Goal: Complete application form: Complete application form

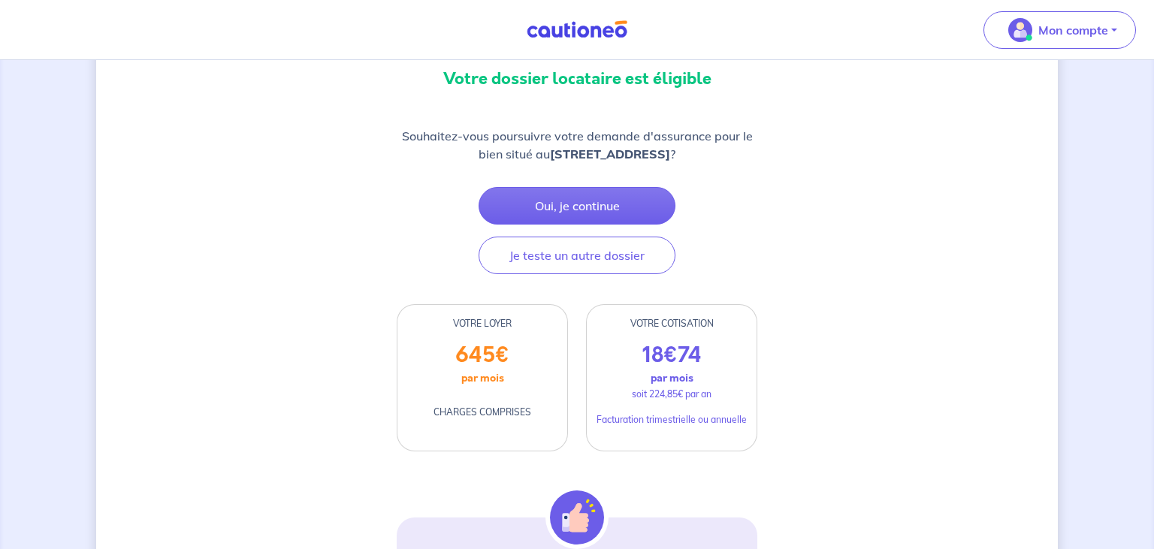
scroll to position [198, 0]
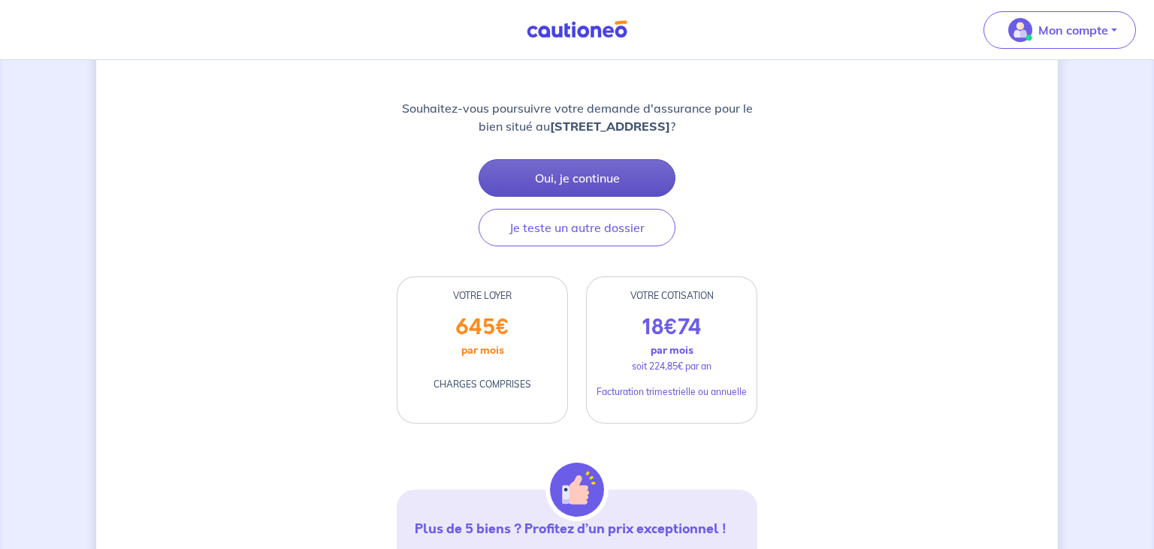
click at [594, 177] on button "Oui, je continue" at bounding box center [577, 178] width 197 height 38
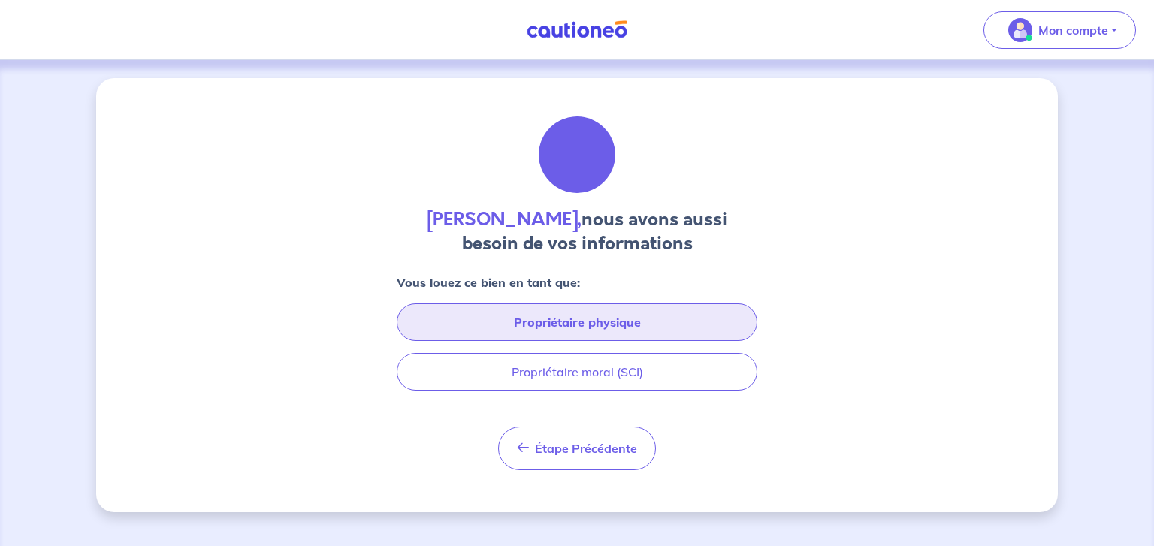
click at [589, 317] on button "Propriétaire physique" at bounding box center [577, 323] width 361 height 38
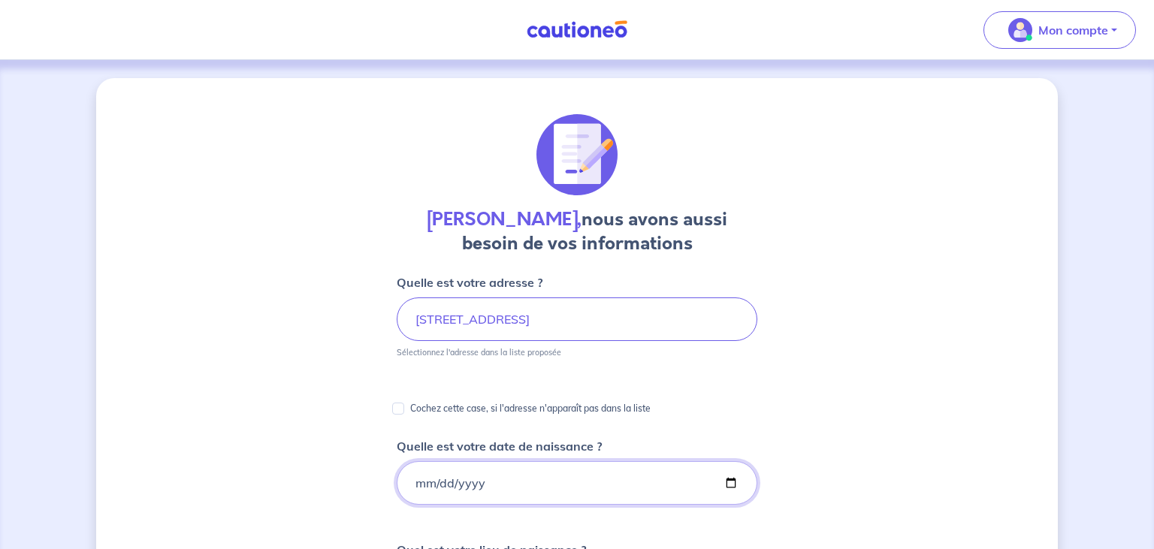
click at [491, 485] on input "Quelle est votre date de naissance ?" at bounding box center [577, 483] width 361 height 44
click at [422, 485] on input "Quelle est votre date de naissance ?" at bounding box center [577, 483] width 361 height 44
type input "[DATE]"
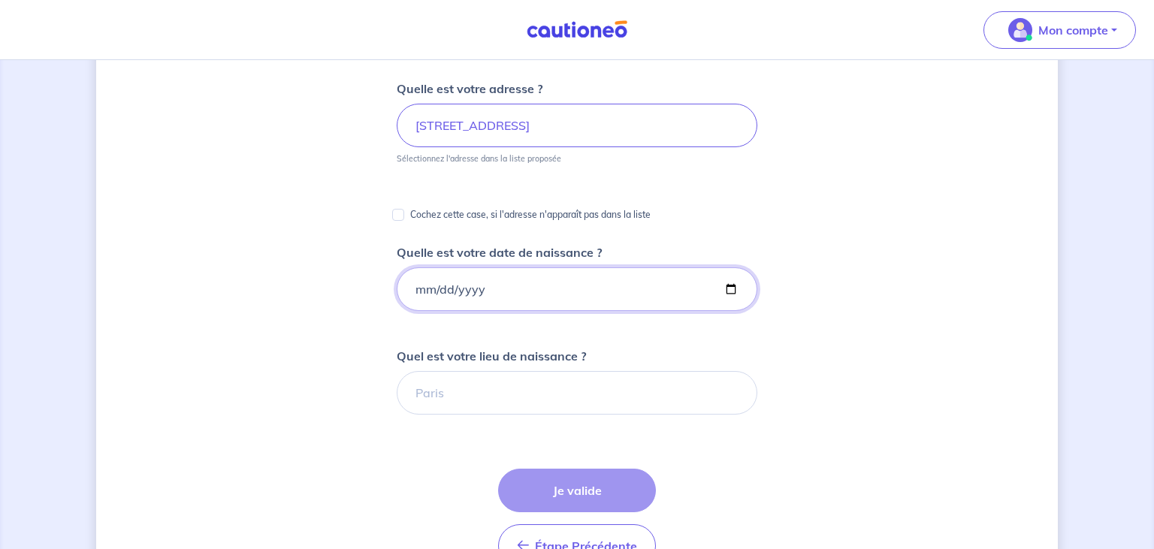
scroll to position [198, 0]
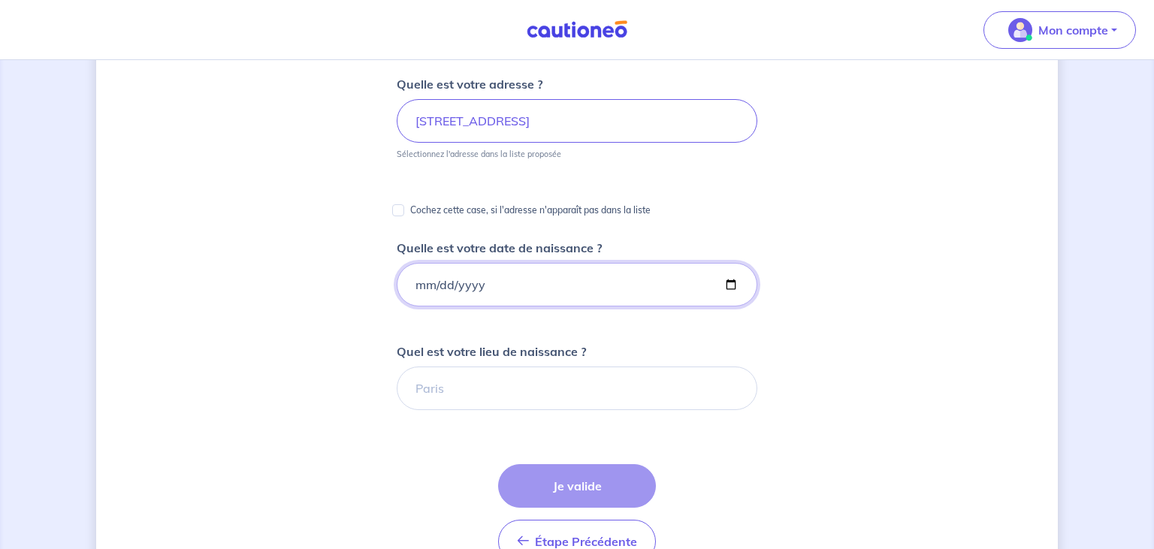
drag, startPoint x: 1147, startPoint y: 546, endPoint x: 356, endPoint y: 428, distance: 799.1
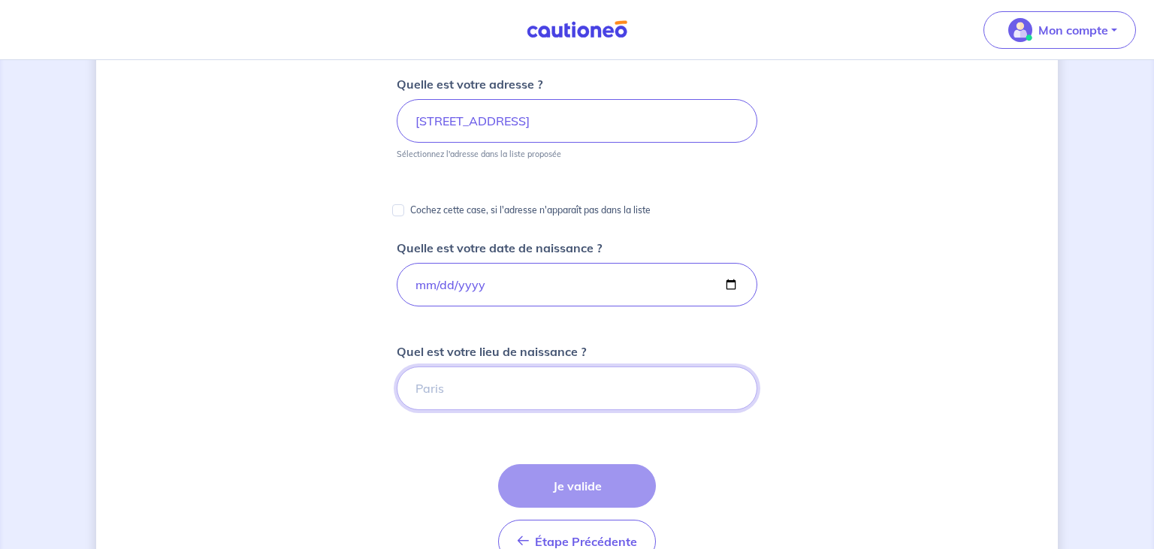
click at [416, 401] on input "Quel est votre lieu de naissance ?" at bounding box center [577, 389] width 361 height 44
type input "q"
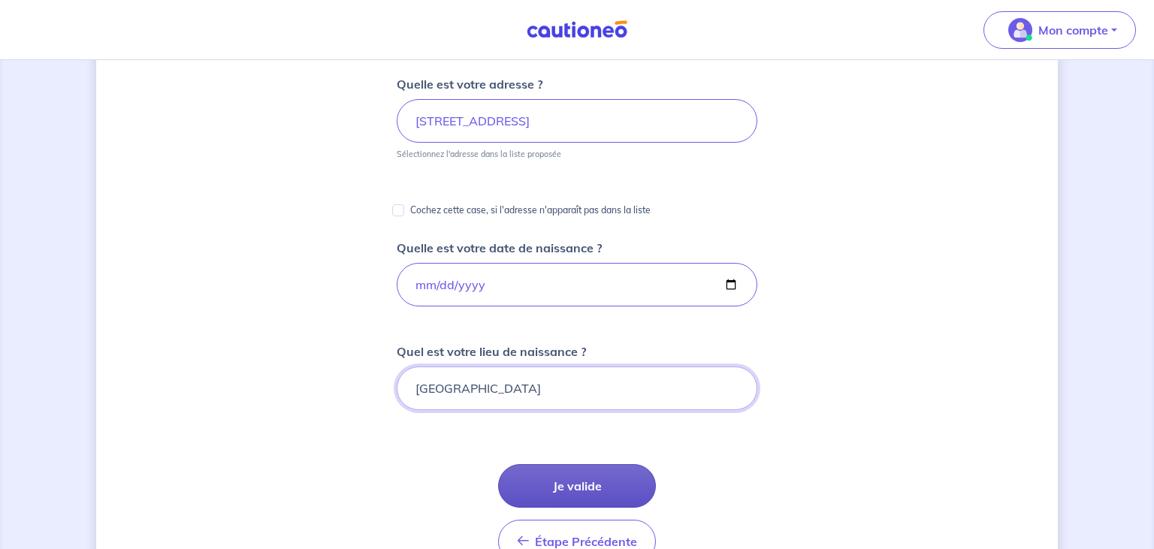
type input "[GEOGRAPHIC_DATA]"
click at [573, 484] on button "Je valide" at bounding box center [577, 486] width 158 height 44
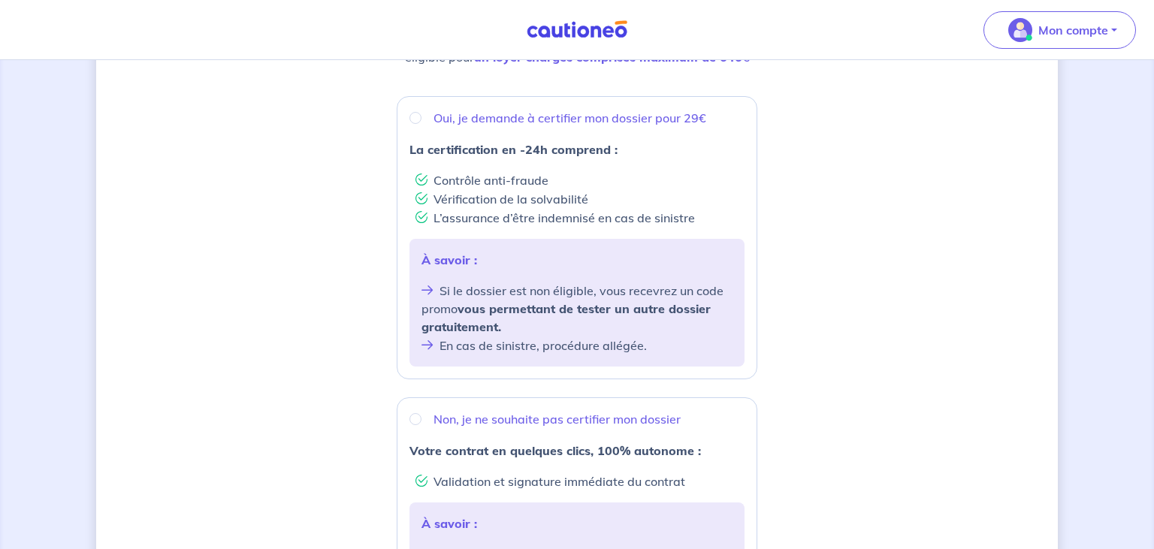
scroll to position [277, 0]
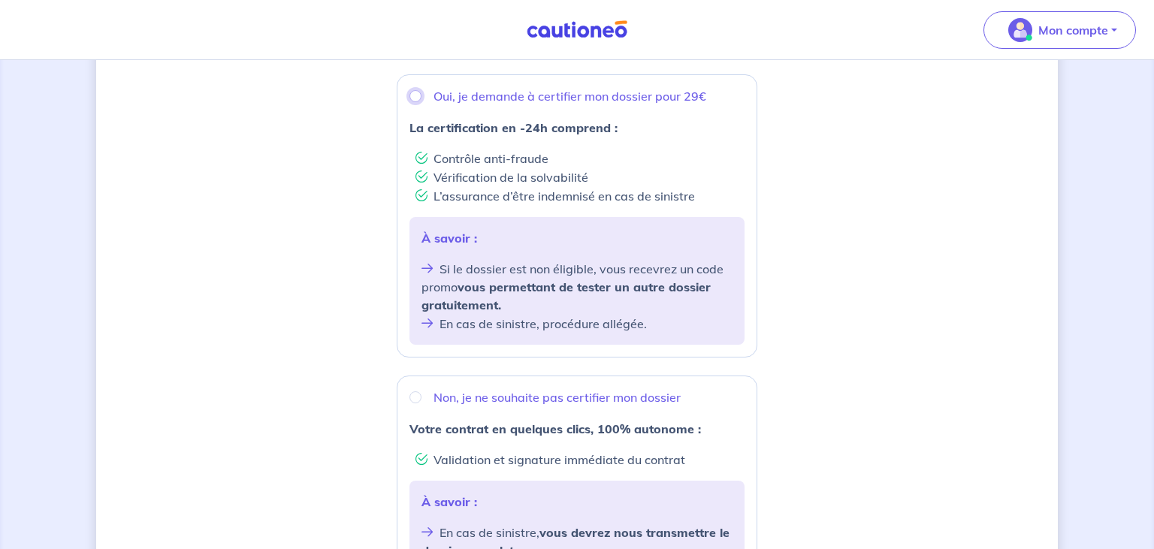
click at [415, 96] on input "Oui, je demande à certifier mon dossier pour 29€" at bounding box center [416, 96] width 12 height 12
radio input "true"
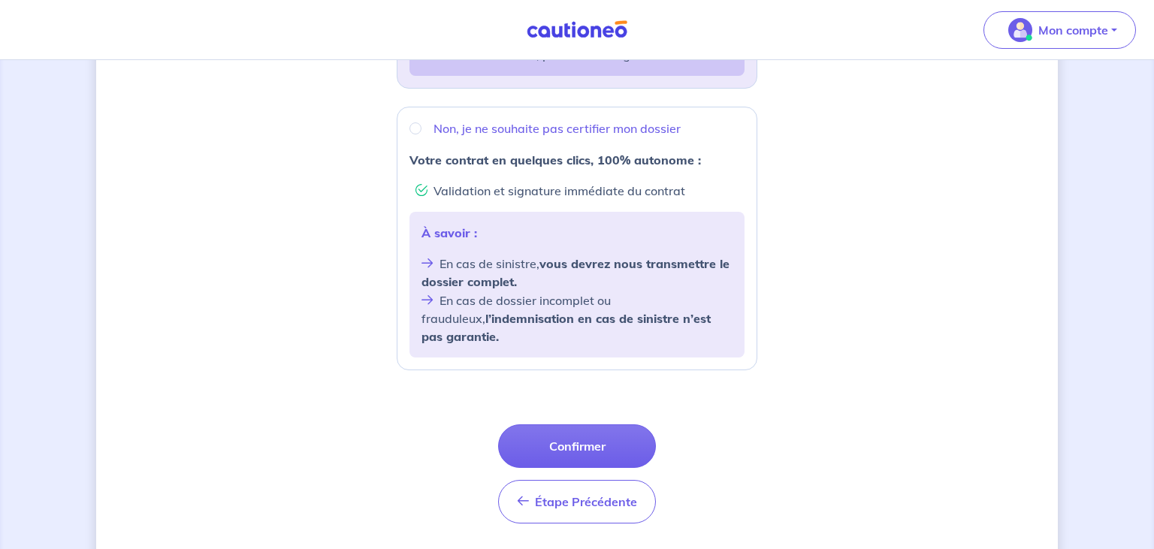
scroll to position [574, 0]
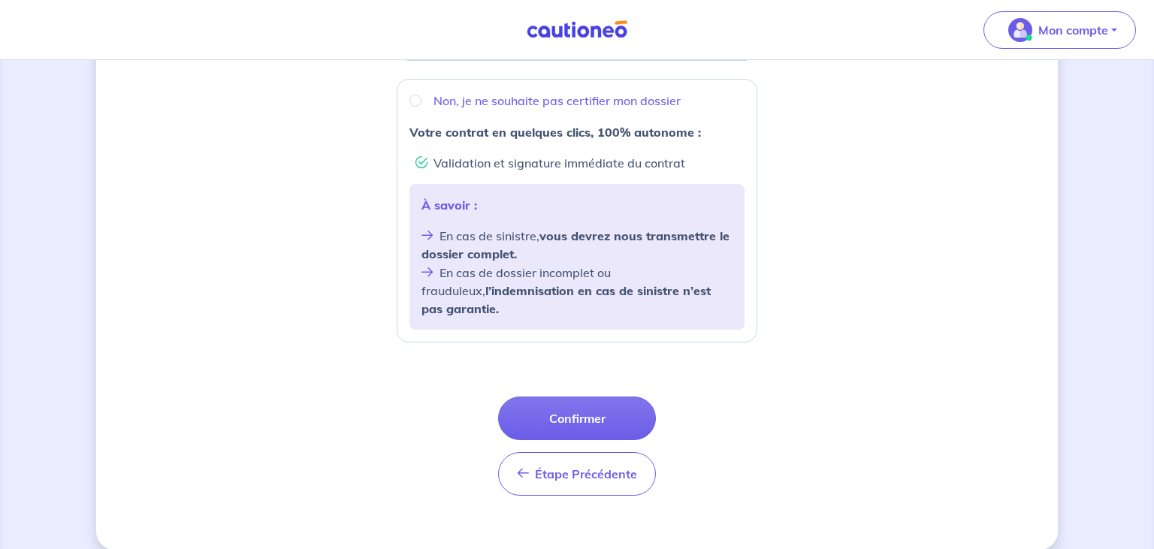
drag, startPoint x: 1149, startPoint y: 541, endPoint x: 596, endPoint y: 420, distance: 566.1
click at [579, 397] on button "Confirmer" at bounding box center [577, 419] width 158 height 44
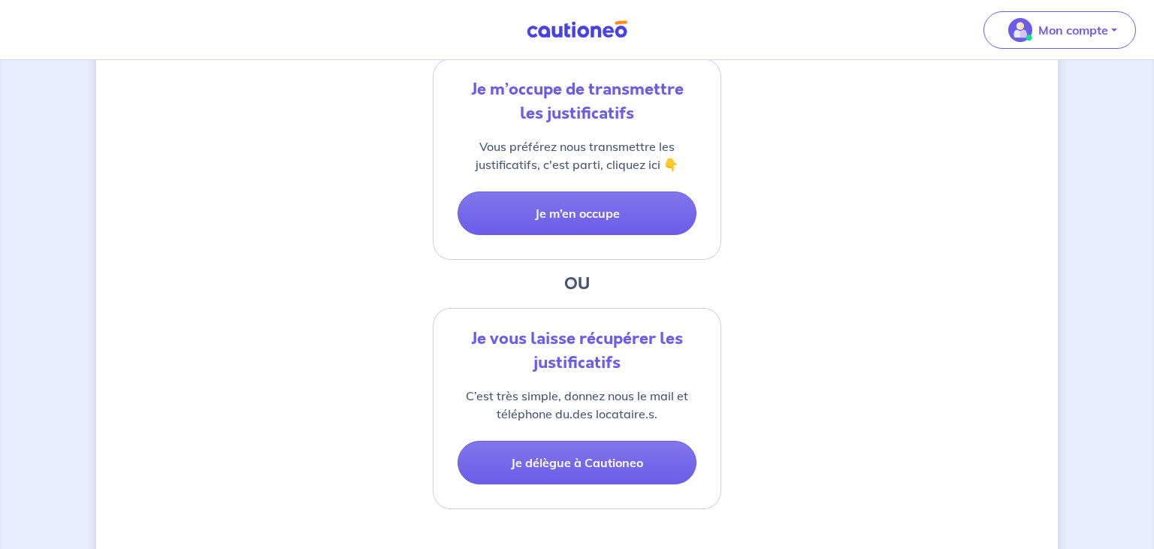
scroll to position [397, 0]
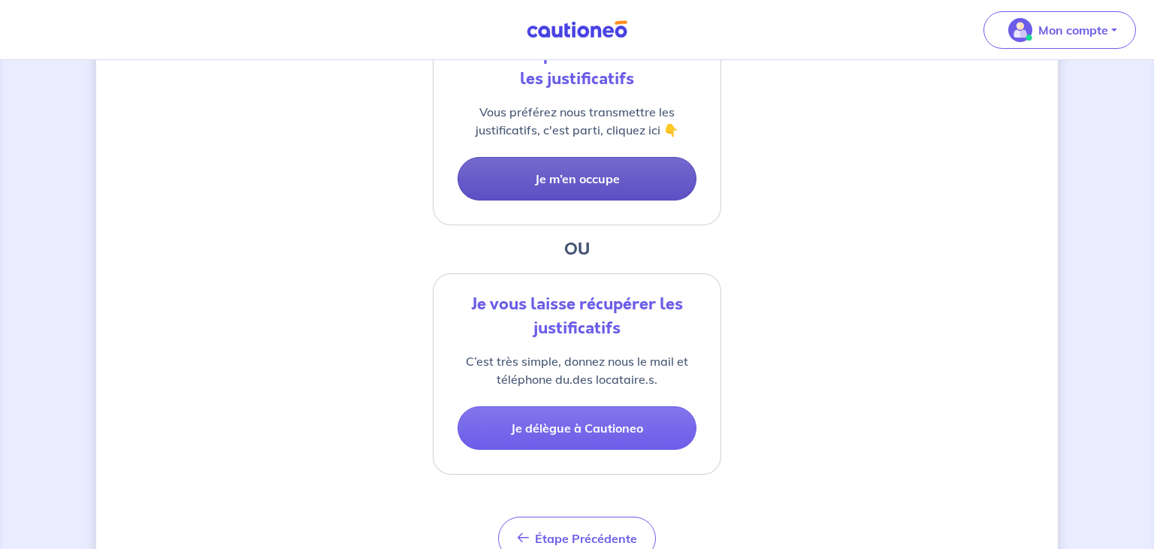
click at [625, 173] on button "Je m’en occupe" at bounding box center [577, 179] width 239 height 44
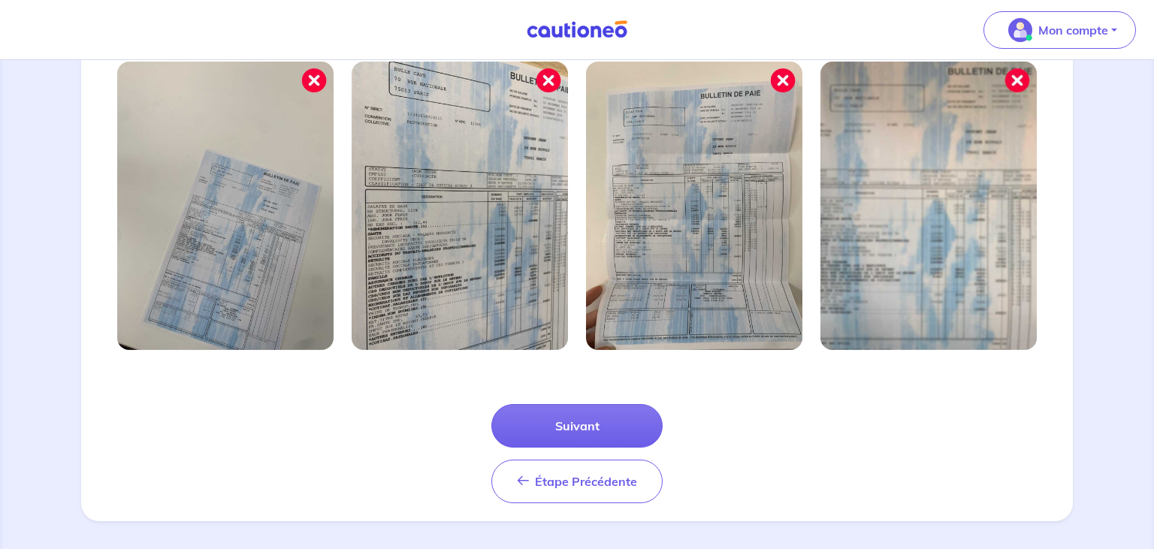
scroll to position [526, 0]
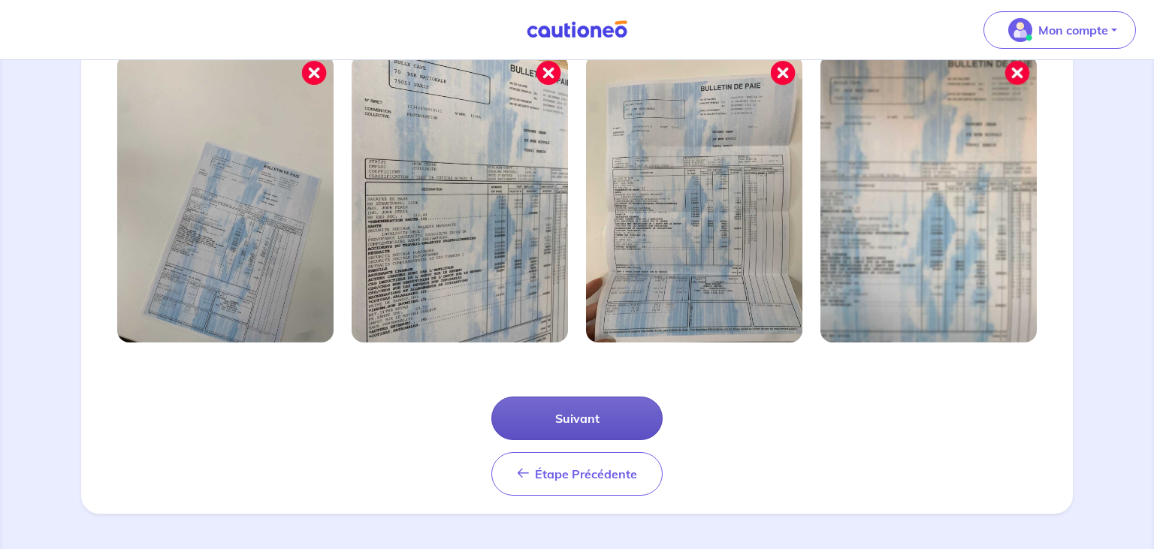
click at [585, 414] on button "Suivant" at bounding box center [576, 419] width 171 height 44
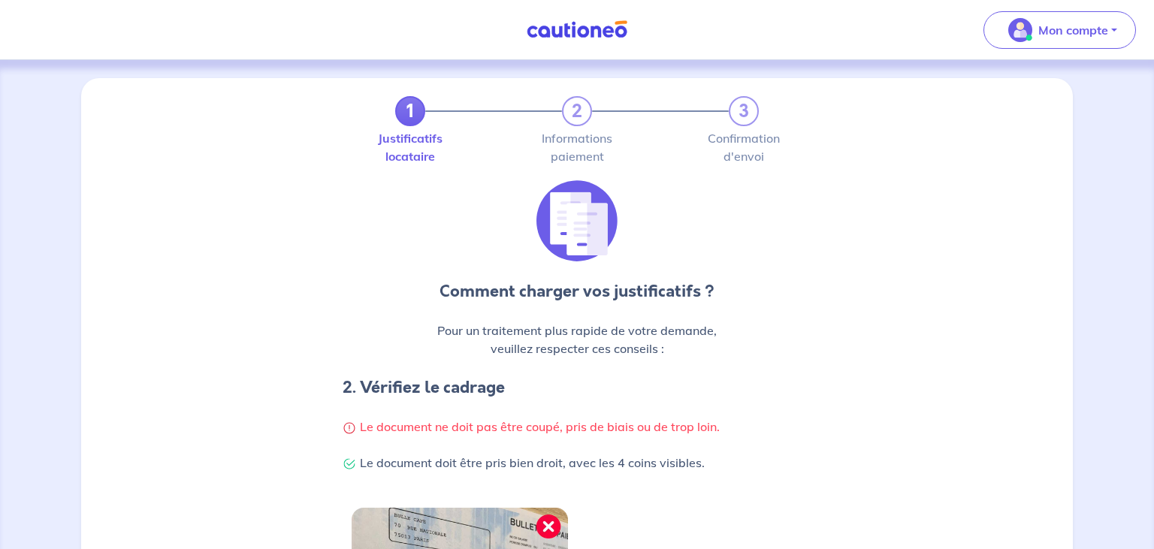
scroll to position [0, 0]
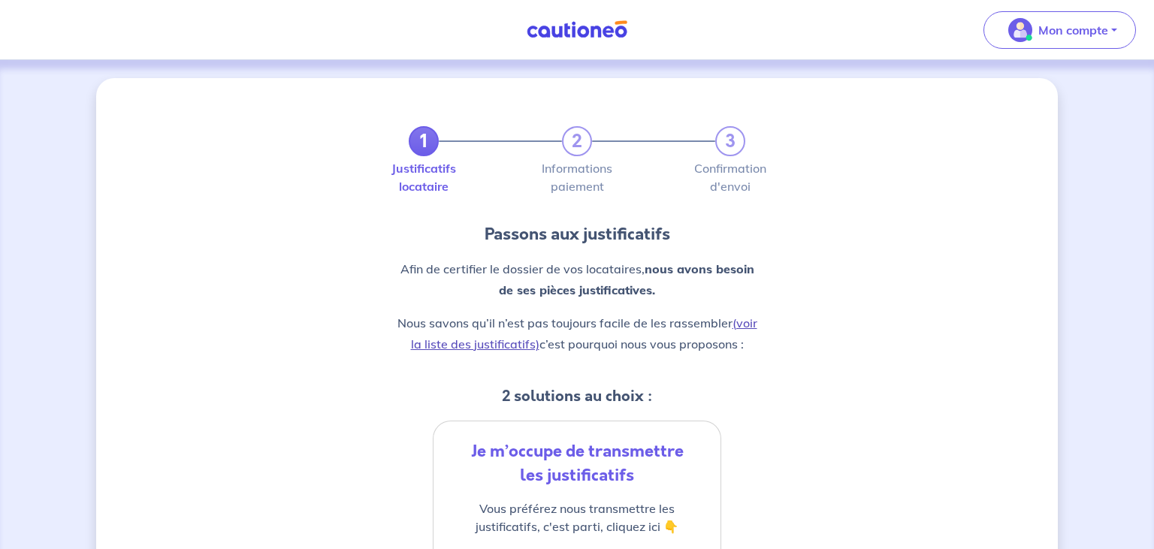
click at [749, 325] on link "(voir la liste des justificatifs)" at bounding box center [584, 334] width 346 height 36
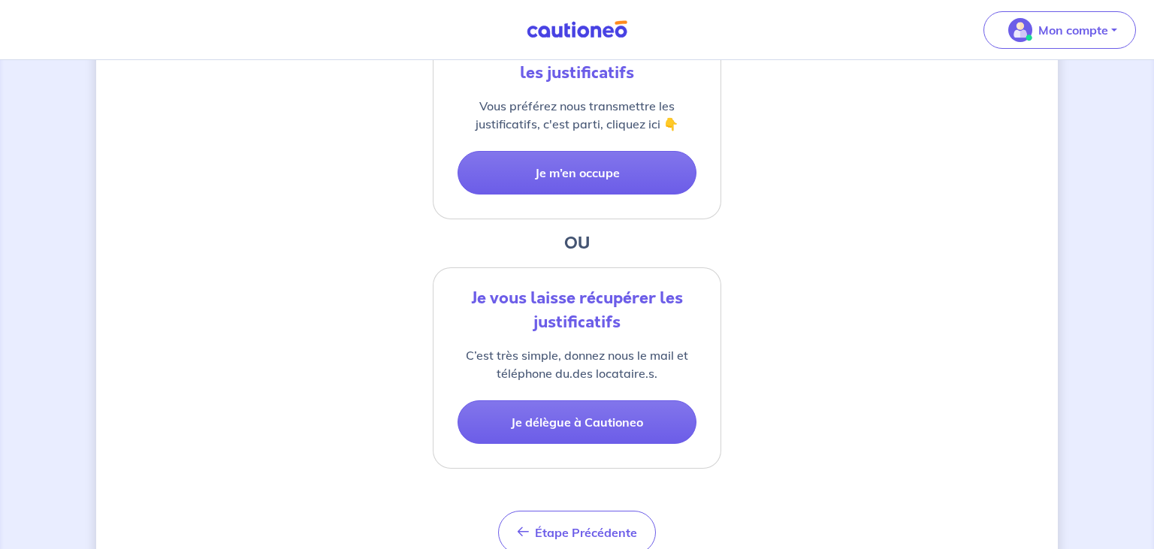
scroll to position [436, 0]
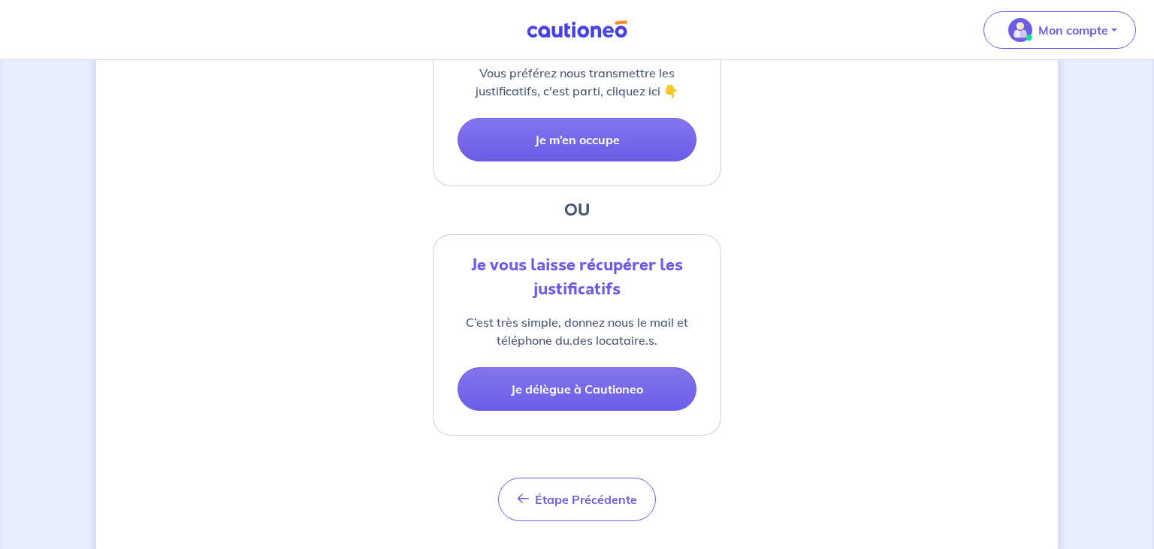
drag, startPoint x: 1148, startPoint y: 543, endPoint x: 567, endPoint y: 198, distance: 676.2
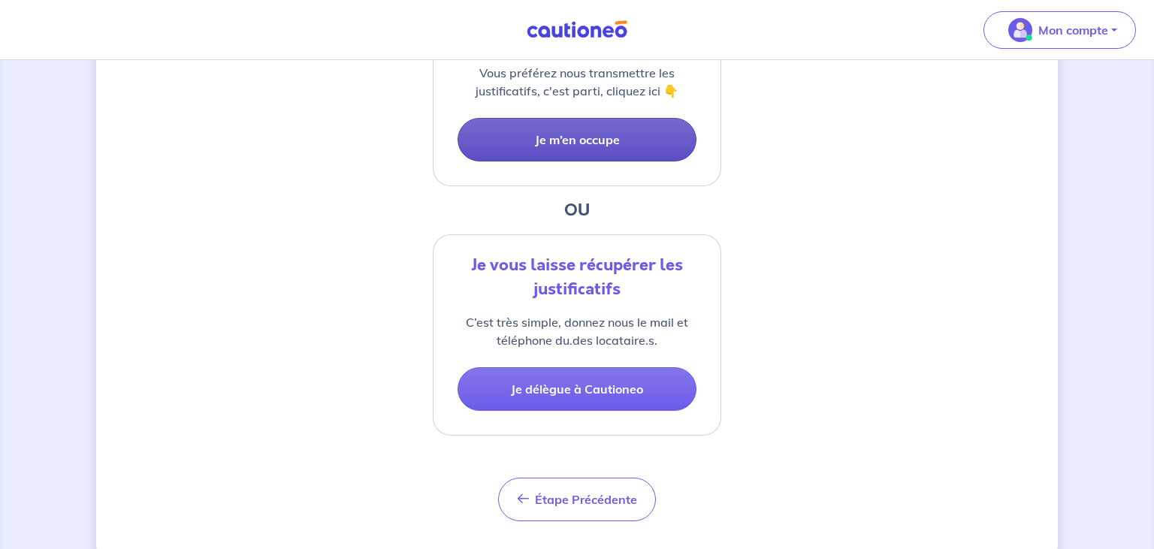
click at [553, 136] on button "Je m’en occupe" at bounding box center [577, 140] width 239 height 44
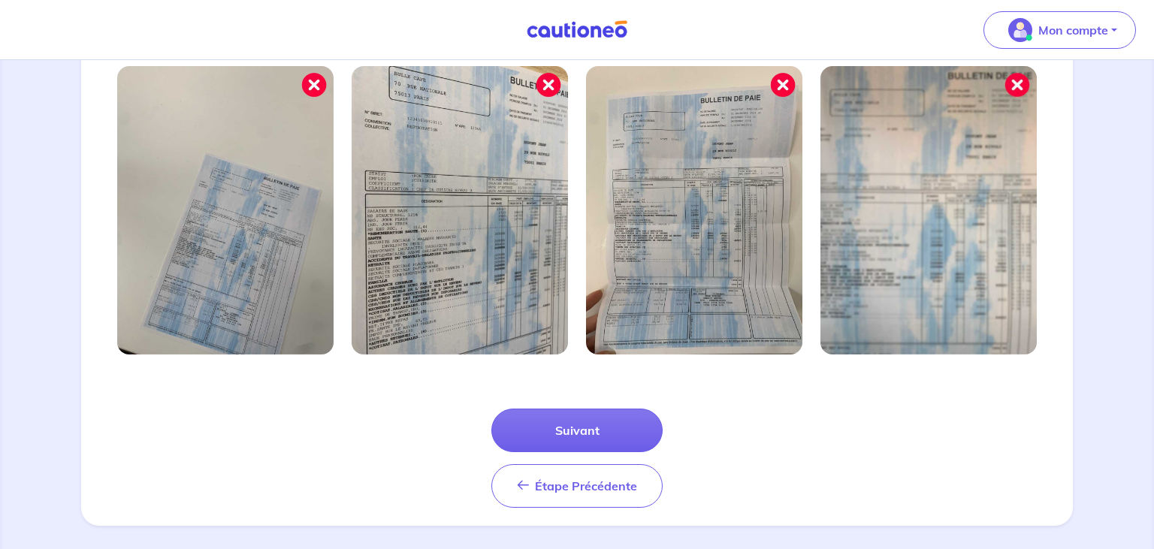
scroll to position [515, 0]
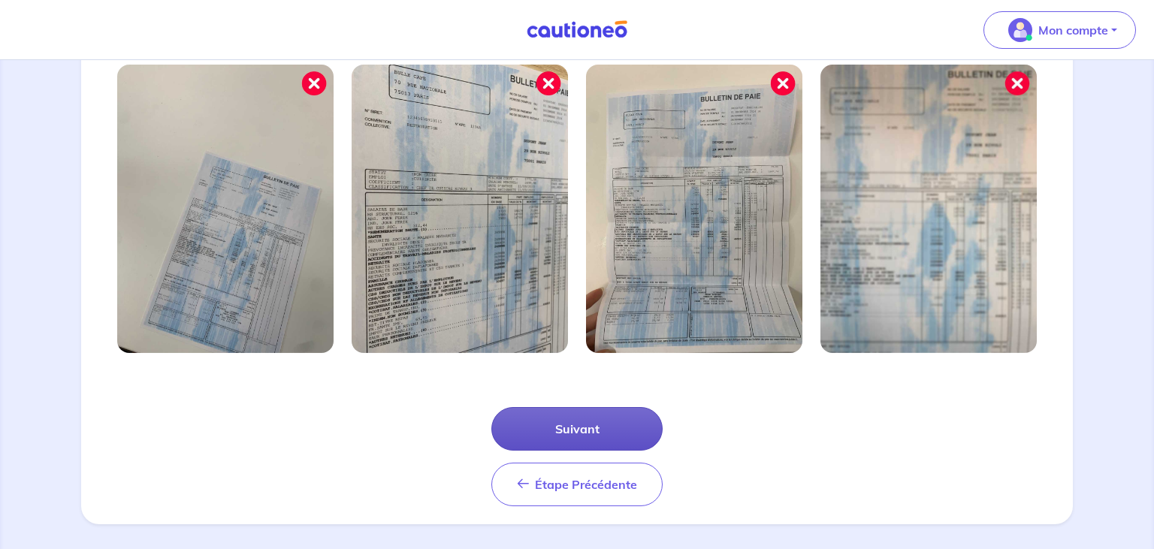
click at [566, 421] on button "Suivant" at bounding box center [576, 429] width 171 height 44
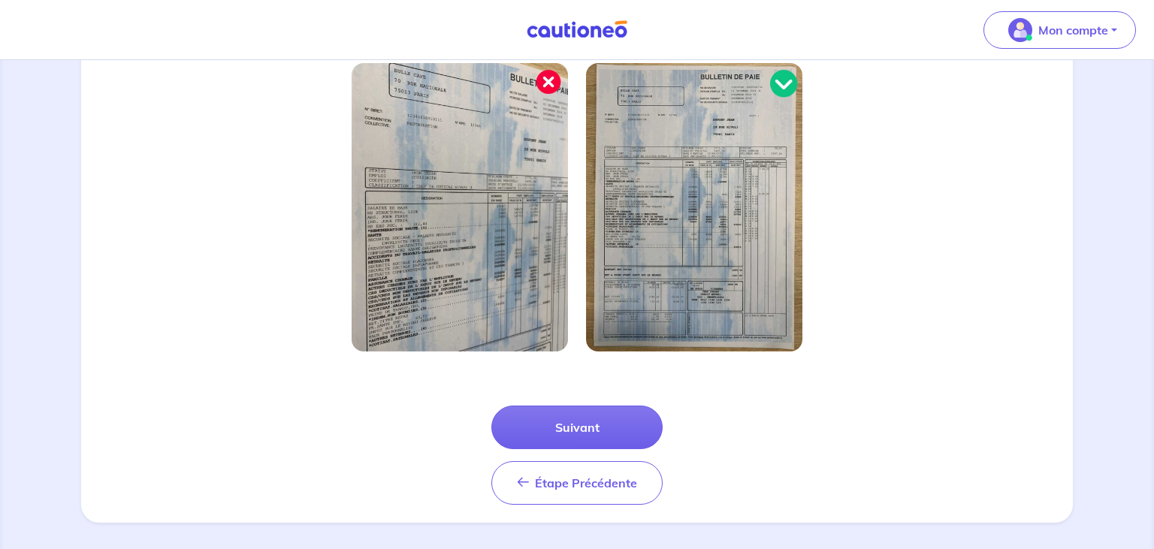
scroll to position [454, 0]
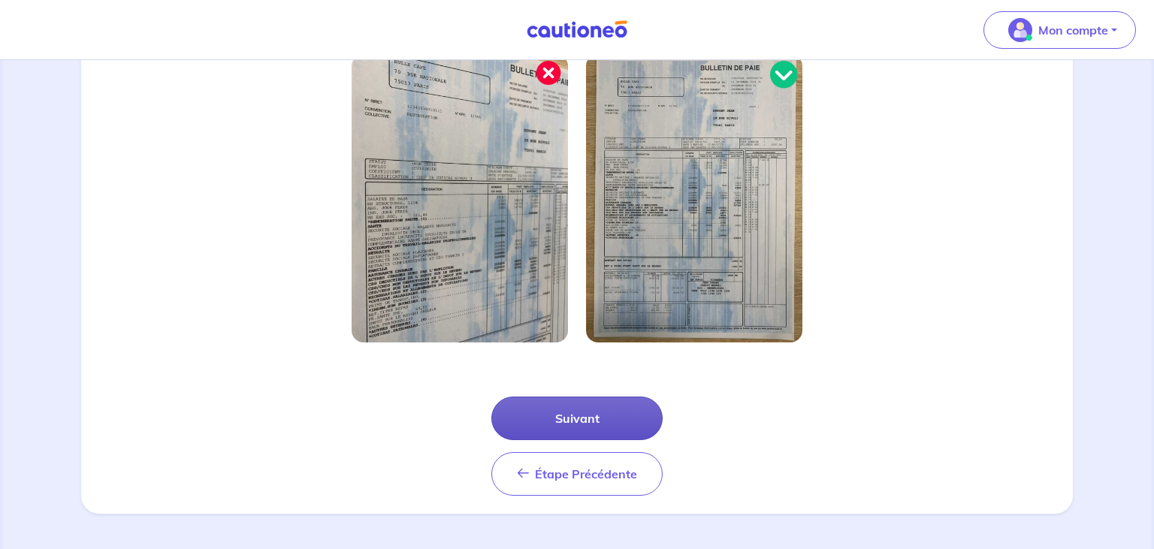
click at [580, 422] on button "Suivant" at bounding box center [576, 419] width 171 height 44
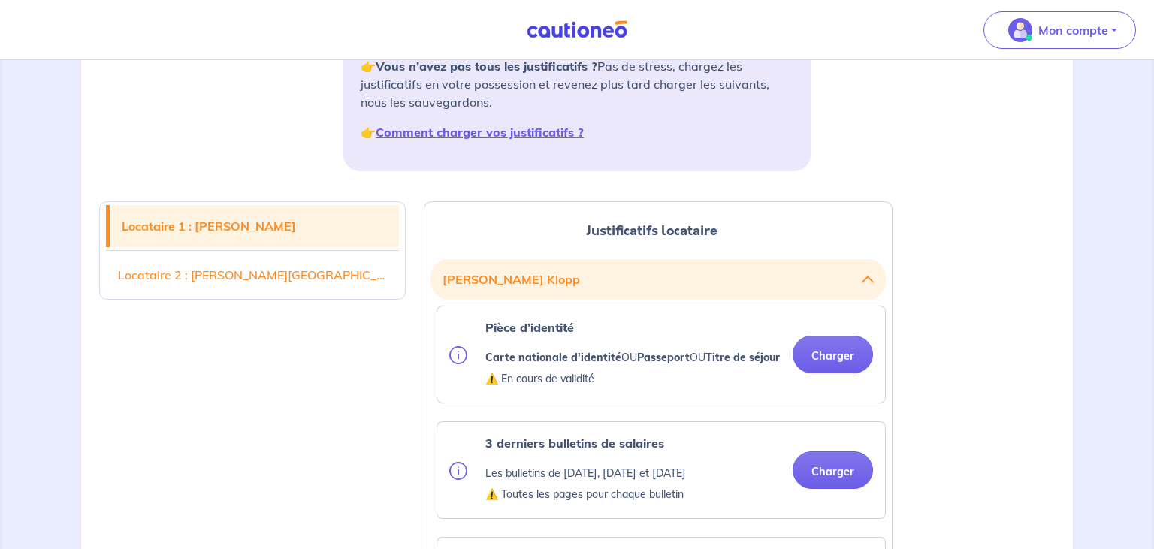
scroll to position [277, 0]
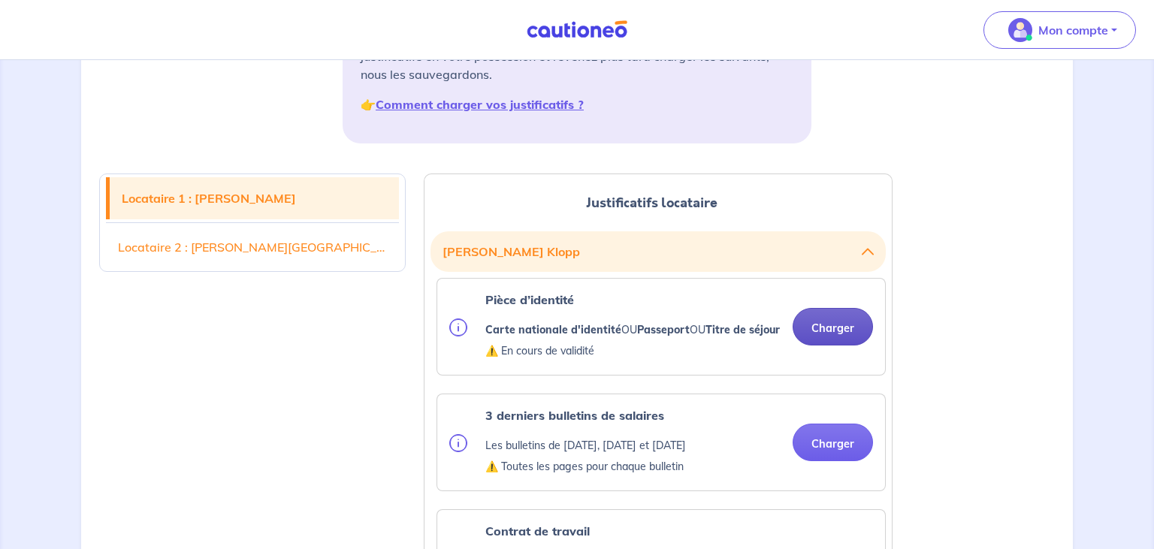
click at [834, 335] on button "Charger" at bounding box center [833, 327] width 80 height 38
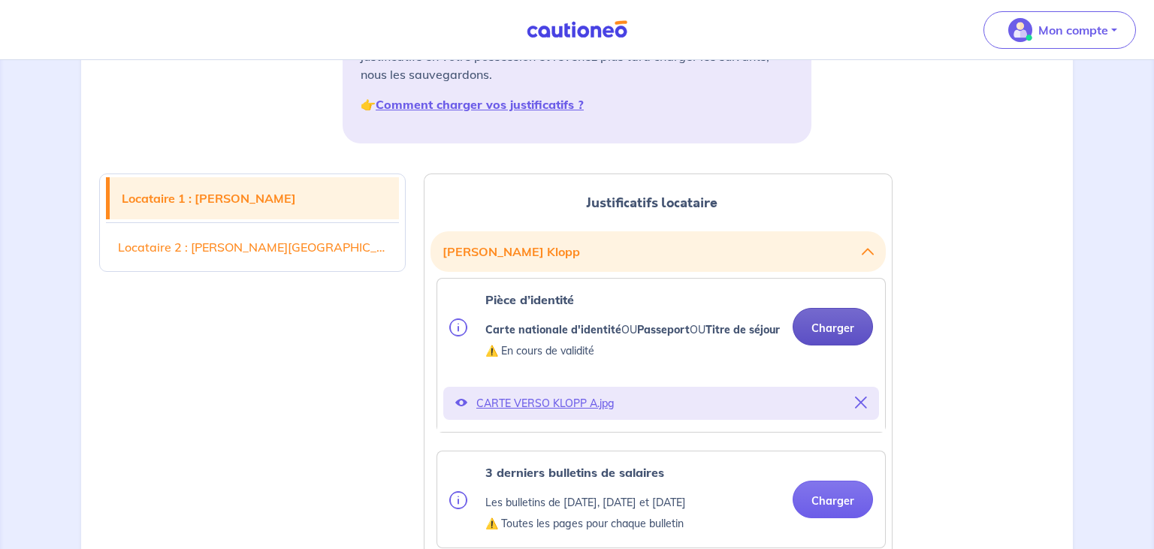
click at [839, 331] on button "Charger" at bounding box center [833, 327] width 80 height 38
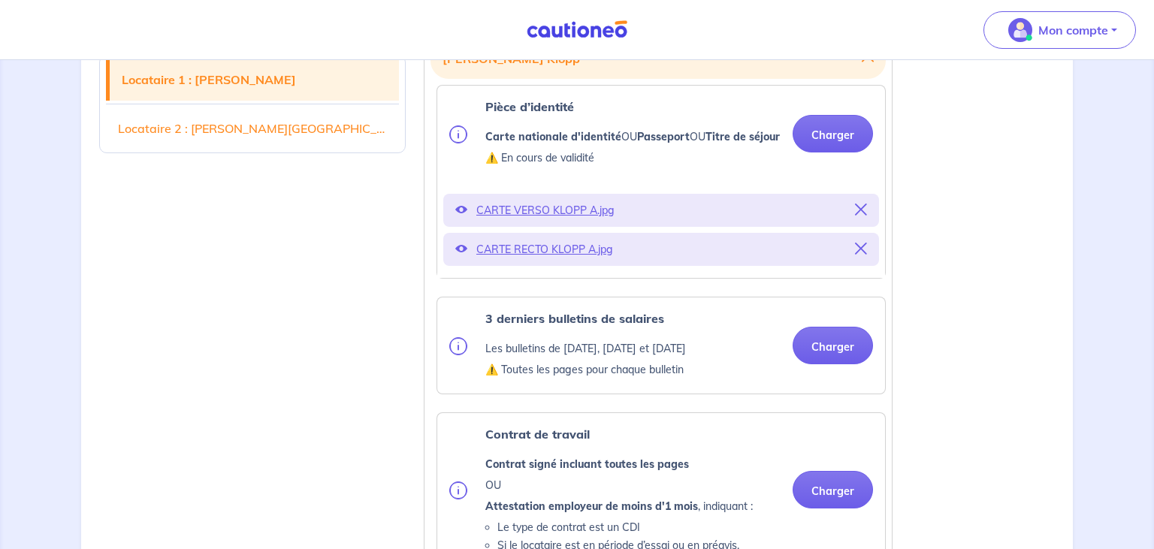
scroll to position [476, 0]
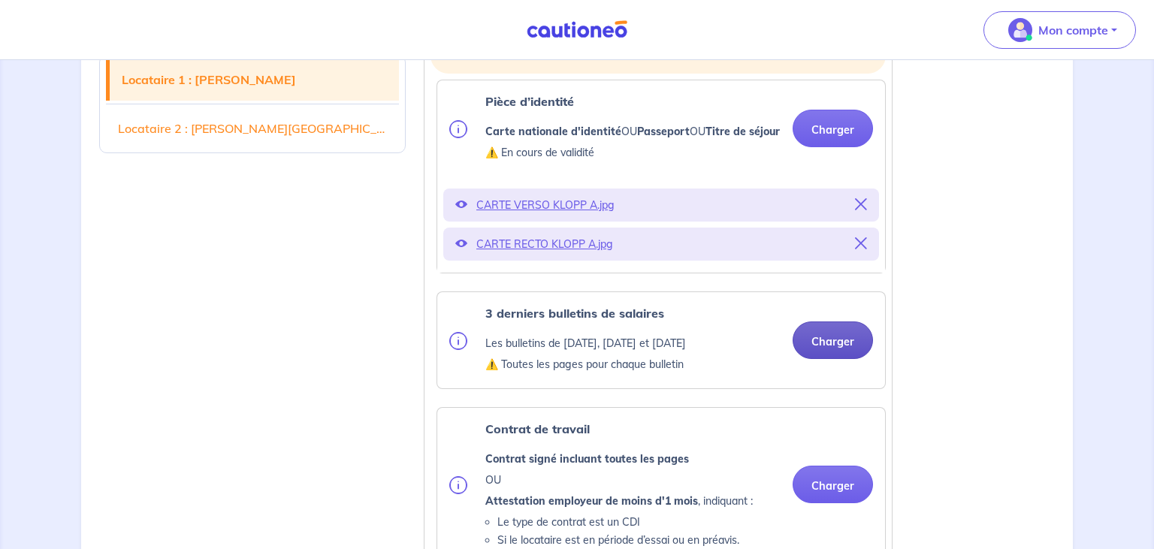
click at [836, 347] on button "Charger" at bounding box center [833, 341] width 80 height 38
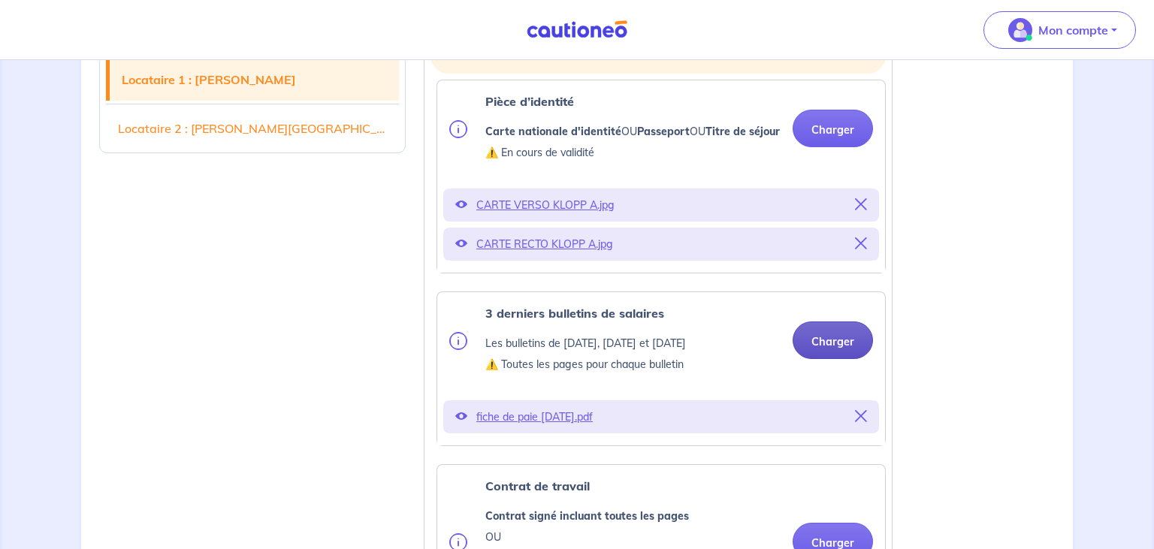
click at [822, 356] on button "Charger" at bounding box center [833, 341] width 80 height 38
click at [845, 350] on button "Charger" at bounding box center [833, 341] width 80 height 38
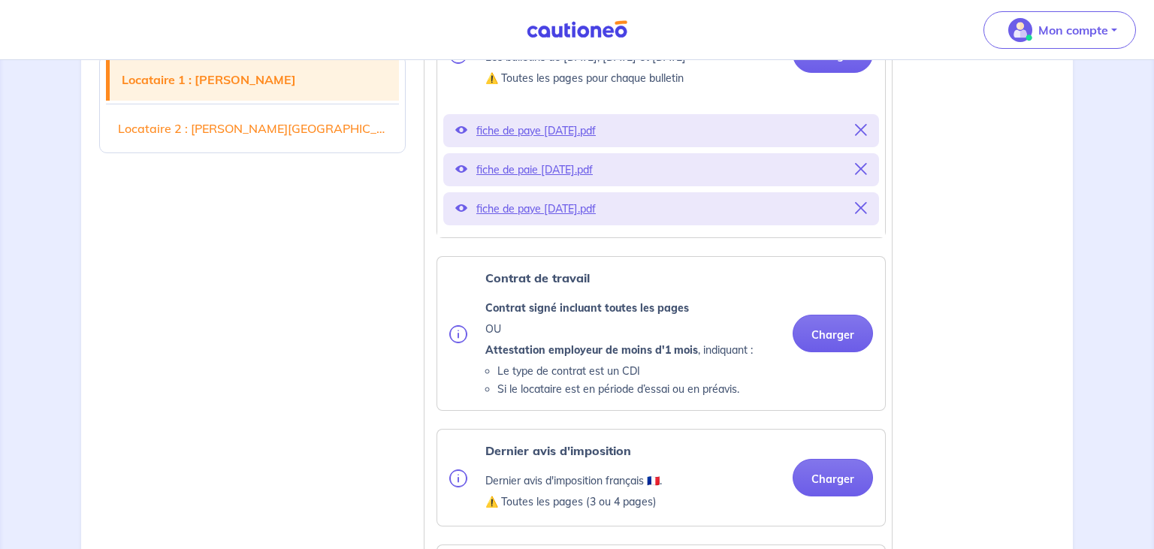
scroll to position [766, 0]
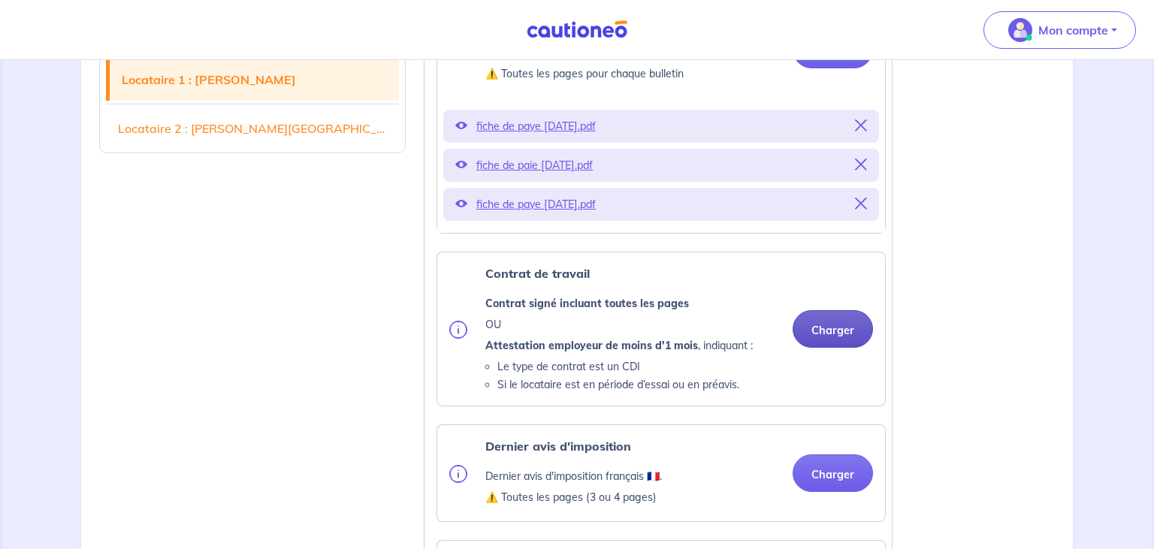
click at [855, 345] on button "Charger" at bounding box center [833, 329] width 80 height 38
click at [828, 347] on button "Charger" at bounding box center [833, 329] width 80 height 38
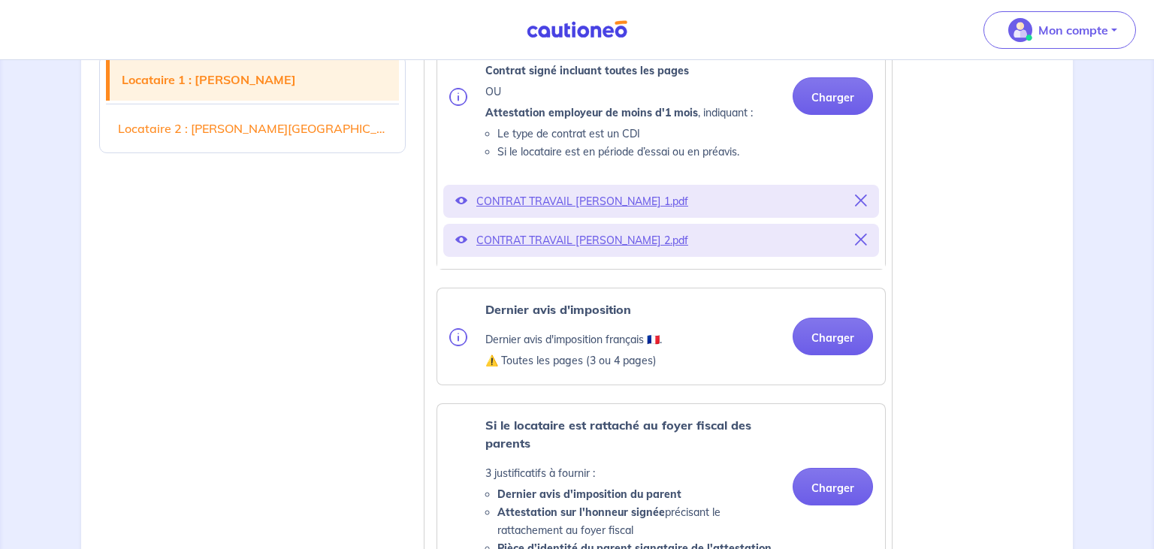
scroll to position [1005, 0]
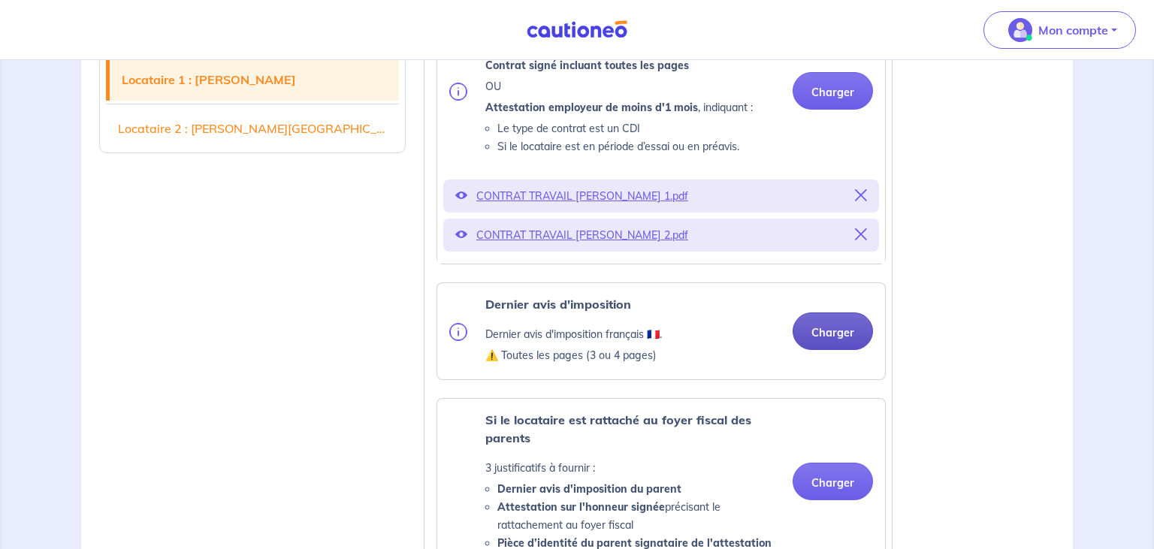
click at [829, 341] on button "Charger" at bounding box center [833, 332] width 80 height 38
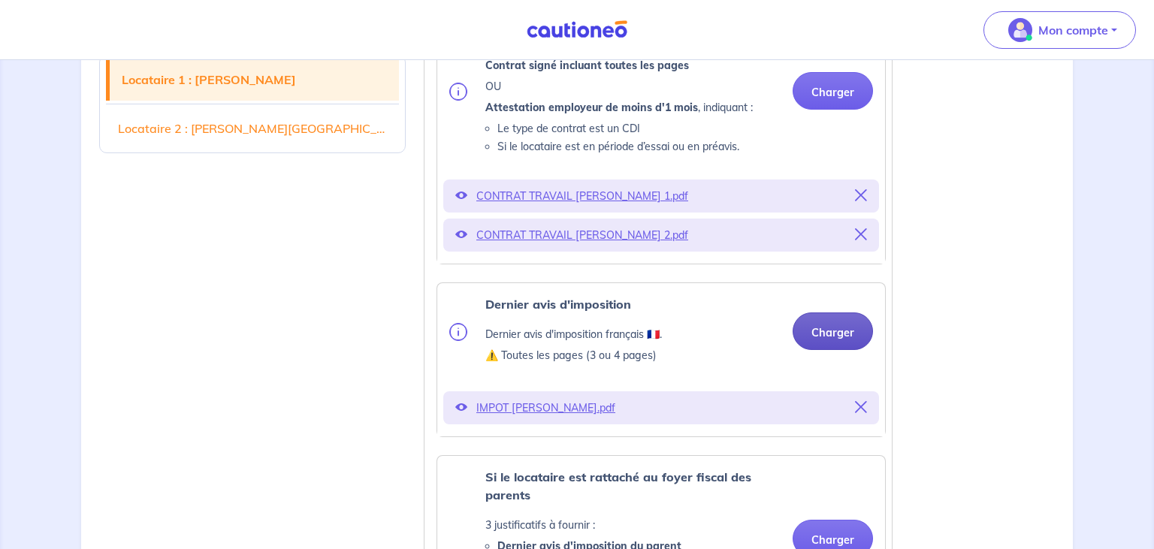
click at [849, 350] on button "Charger" at bounding box center [833, 332] width 80 height 38
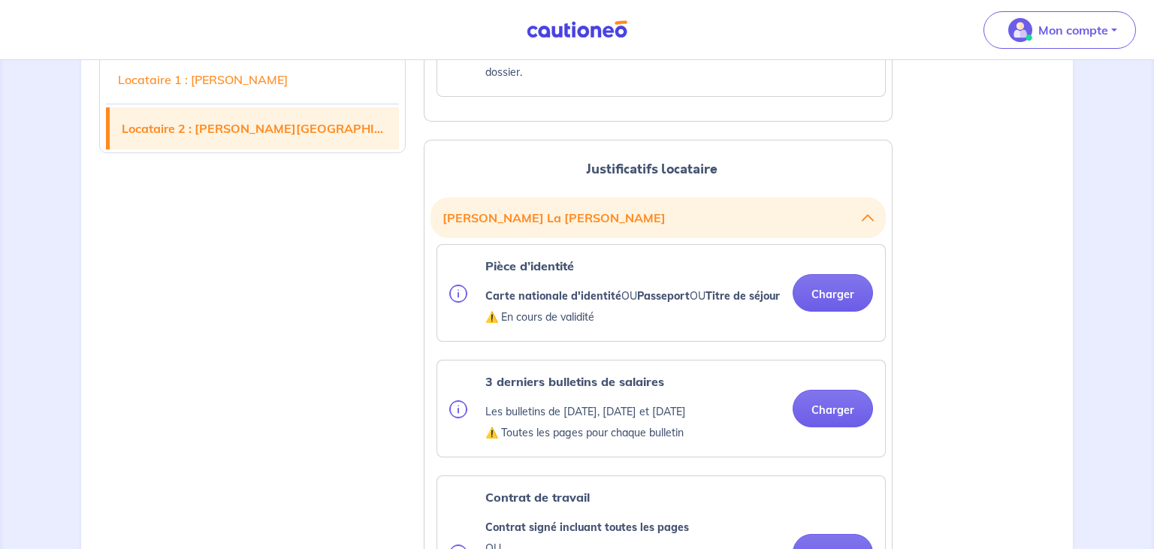
scroll to position [1852, 0]
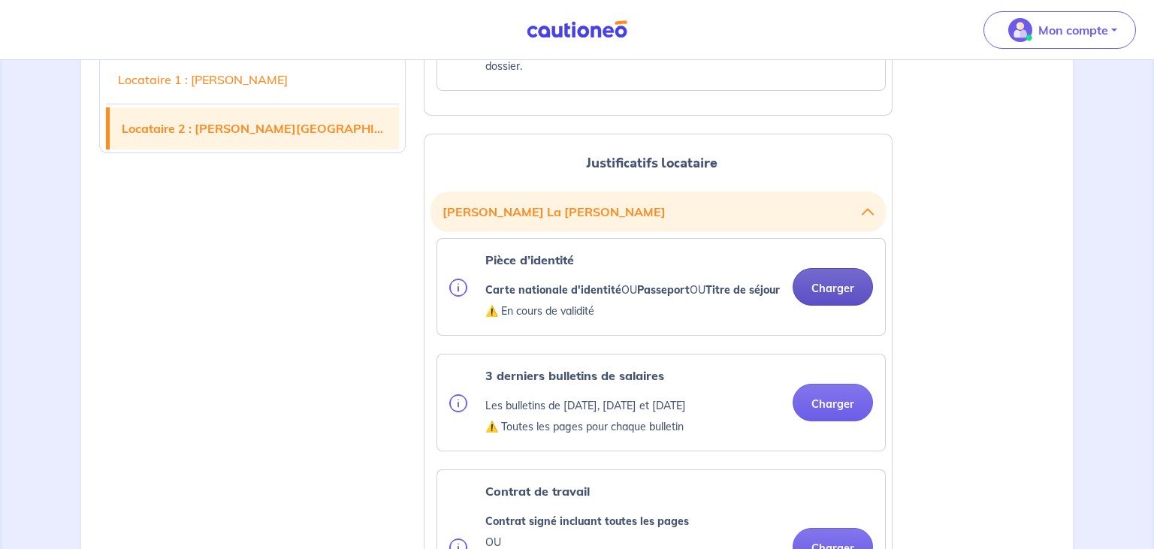
click at [828, 306] on button "Charger" at bounding box center [833, 287] width 80 height 38
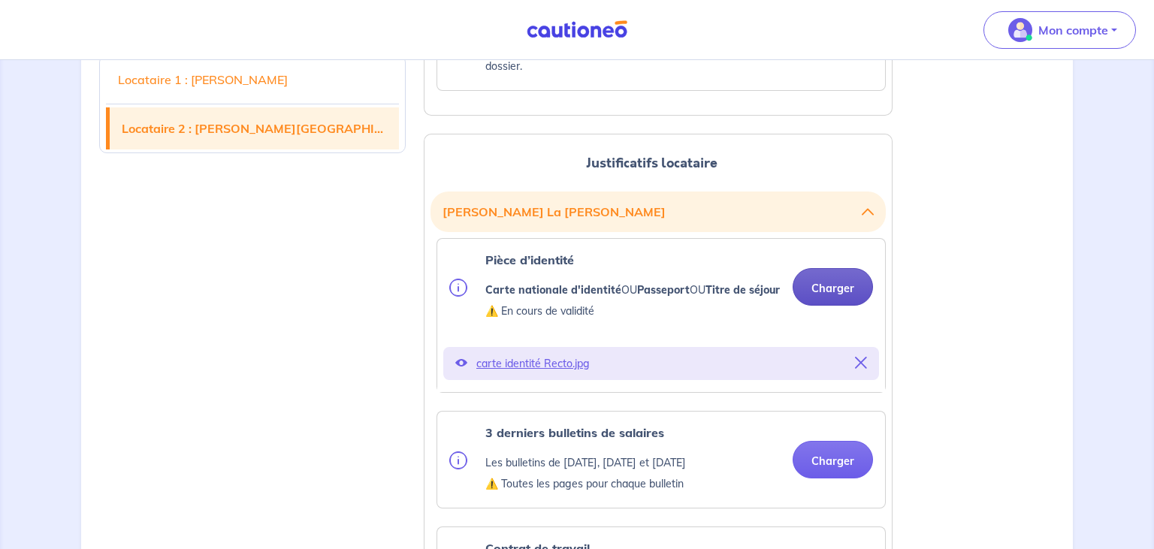
click at [832, 302] on button "Charger" at bounding box center [833, 287] width 80 height 38
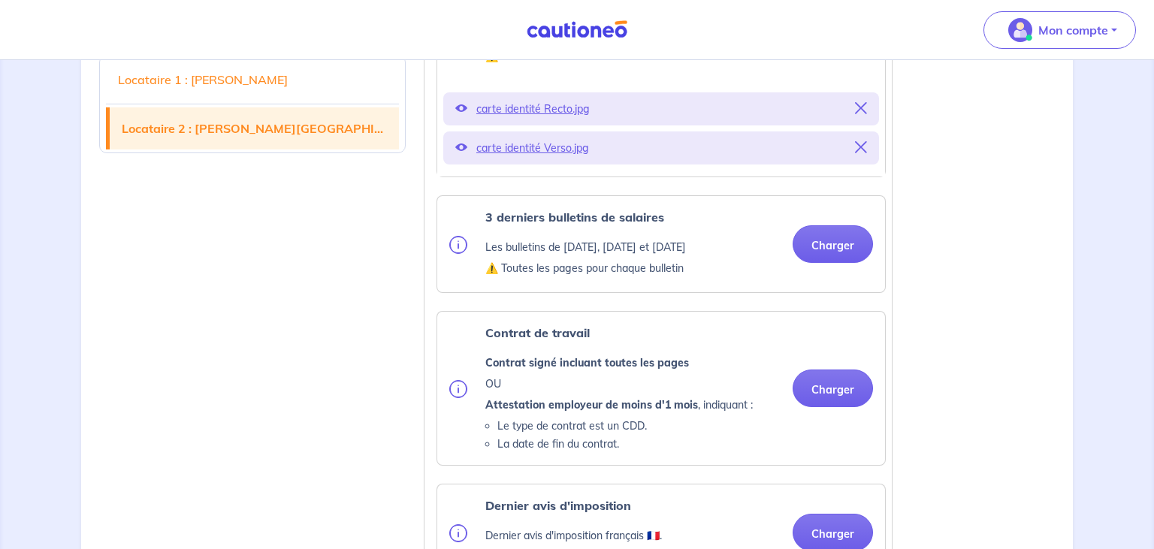
scroll to position [2129, 0]
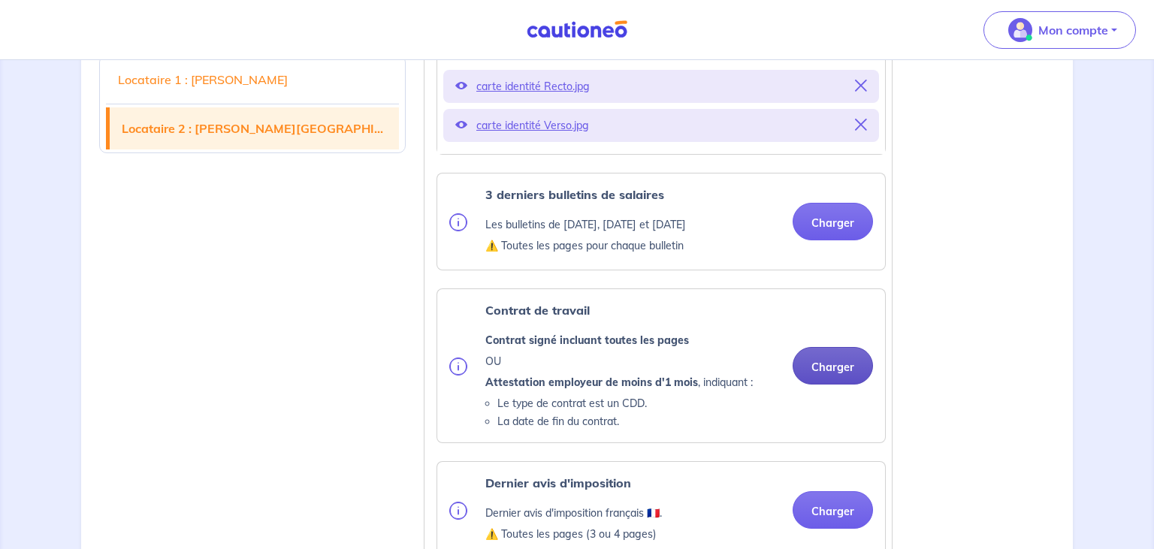
click at [835, 385] on button "Charger" at bounding box center [833, 366] width 80 height 38
click at [820, 385] on button "Charger" at bounding box center [833, 366] width 80 height 38
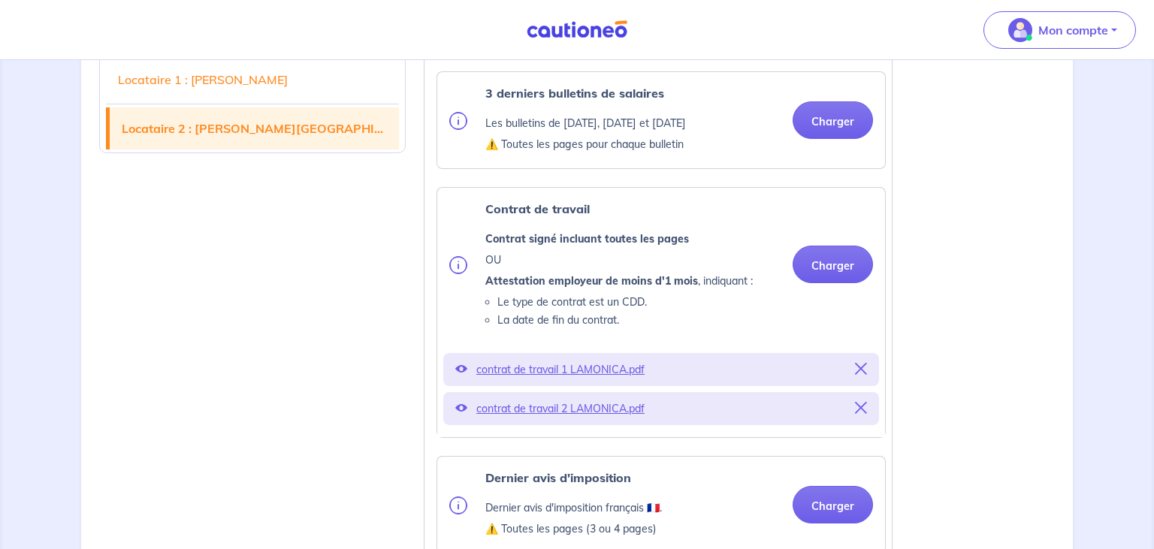
scroll to position [2248, 0]
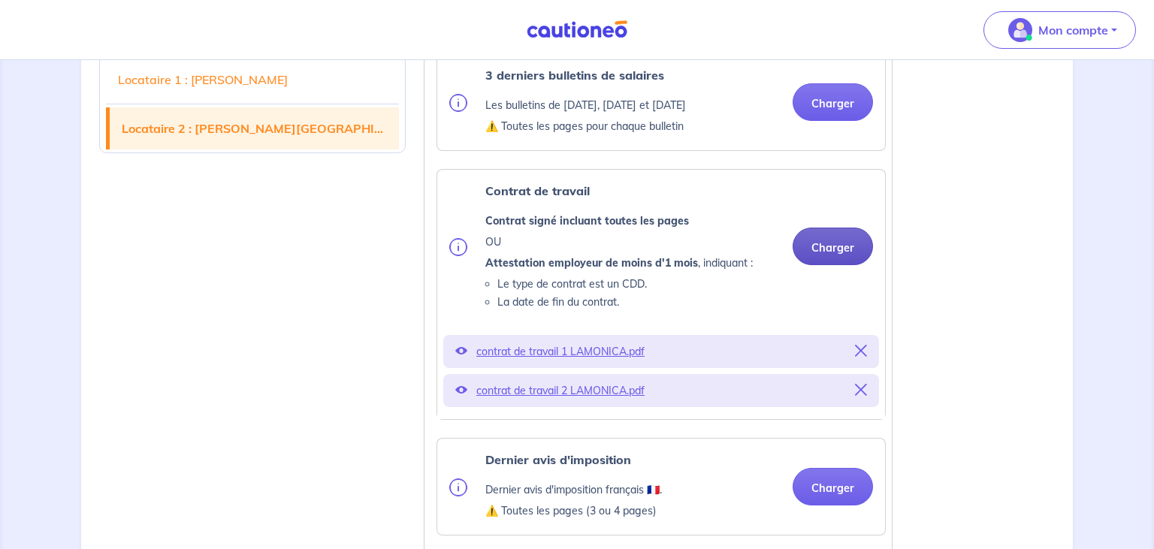
click at [828, 265] on button "Charger" at bounding box center [833, 247] width 80 height 38
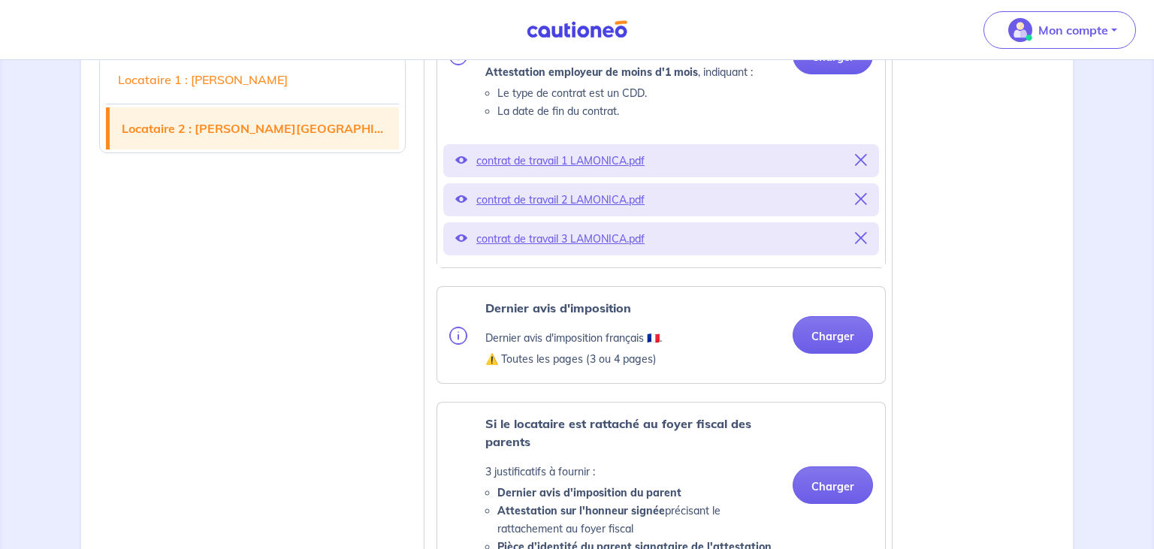
scroll to position [2486, 0]
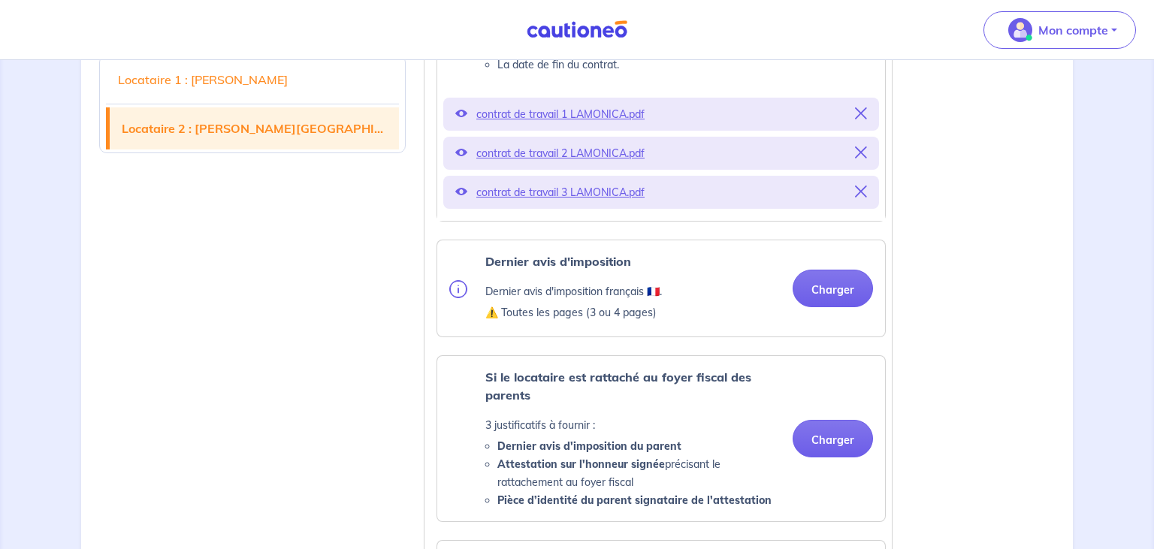
drag, startPoint x: 1149, startPoint y: 543, endPoint x: 924, endPoint y: 377, distance: 279.4
click at [829, 307] on button "Charger" at bounding box center [833, 289] width 80 height 38
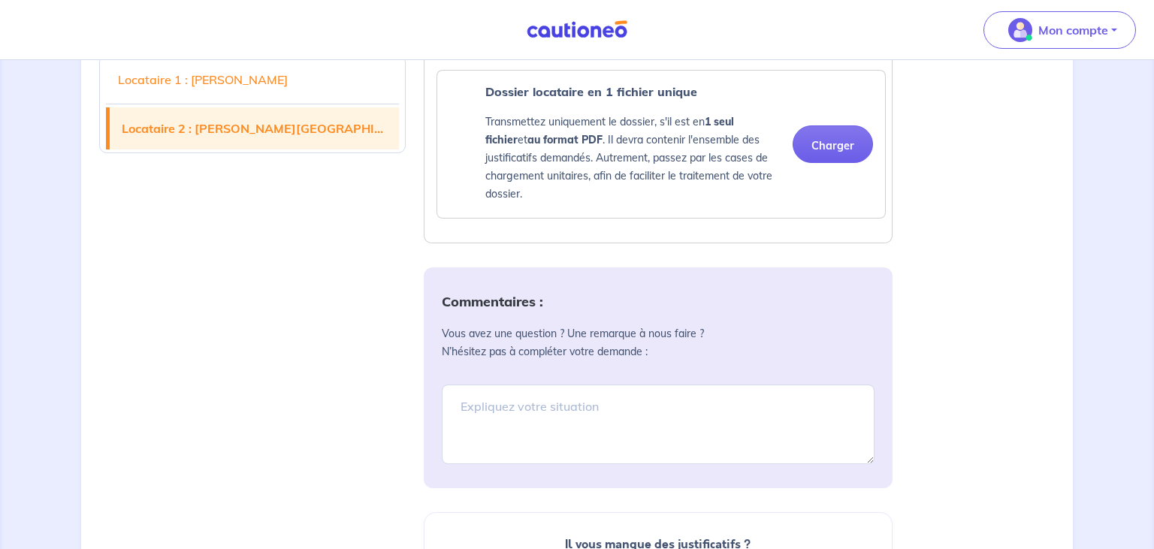
scroll to position [3200, 0]
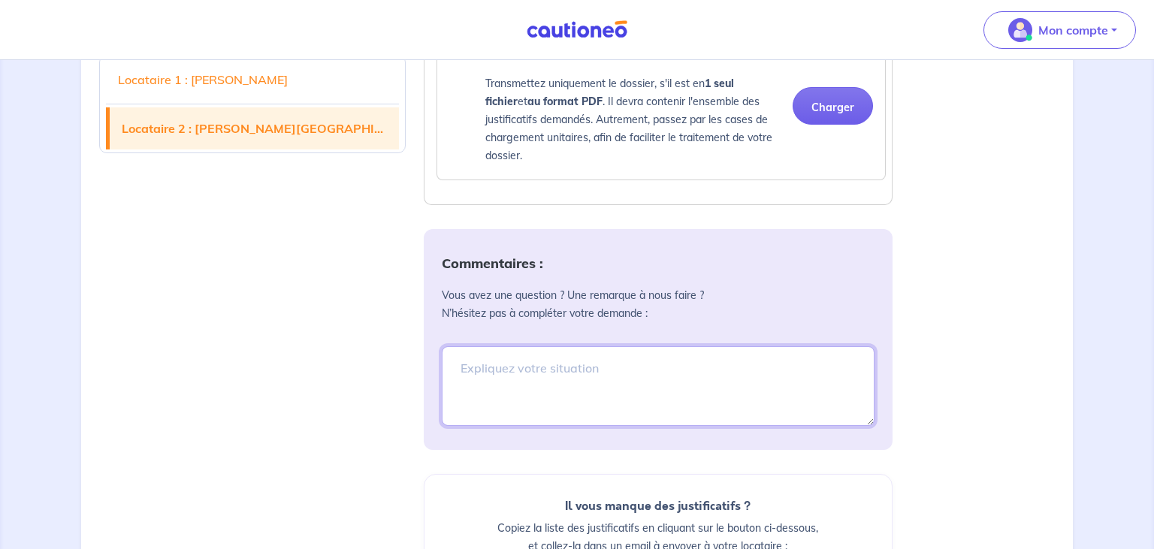
click at [462, 400] on textarea at bounding box center [658, 386] width 433 height 80
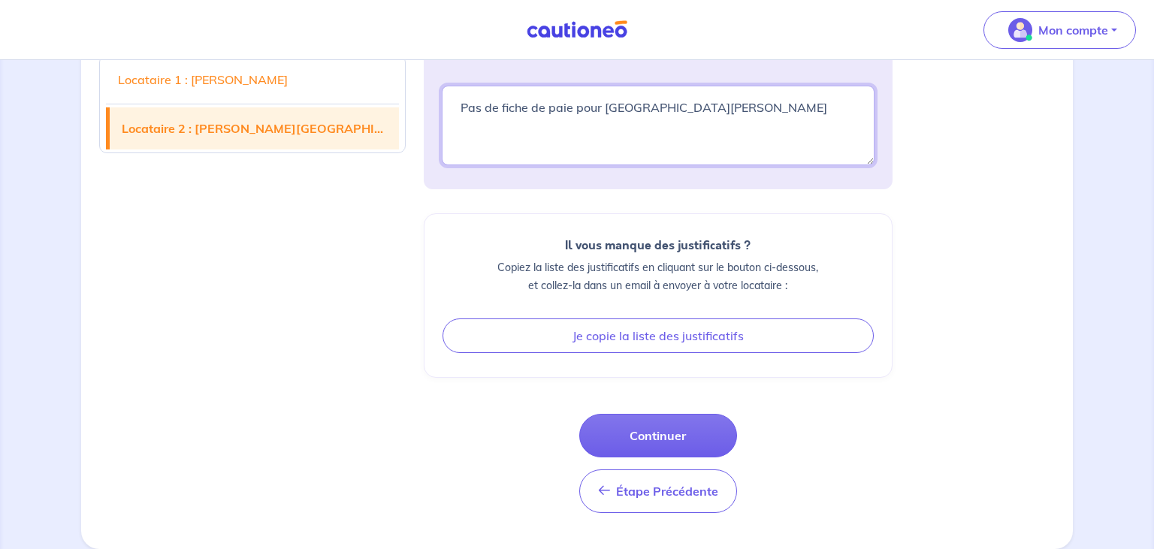
scroll to position [3493, 0]
type textarea "Pas de fiche de paie pour [GEOGRAPHIC_DATA][PERSON_NAME]"
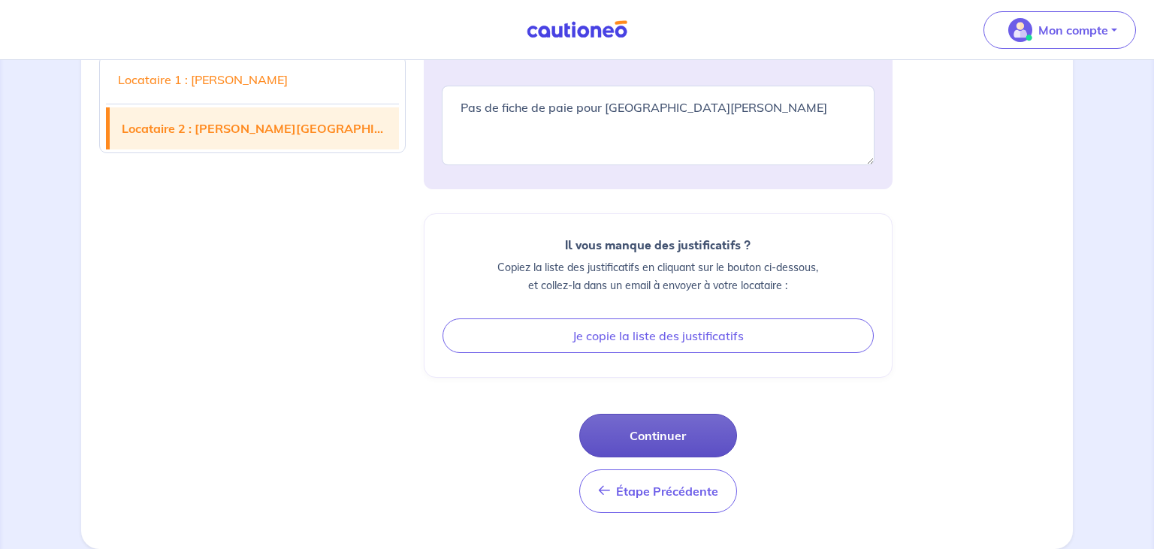
click at [651, 434] on button "Continuer" at bounding box center [658, 436] width 158 height 44
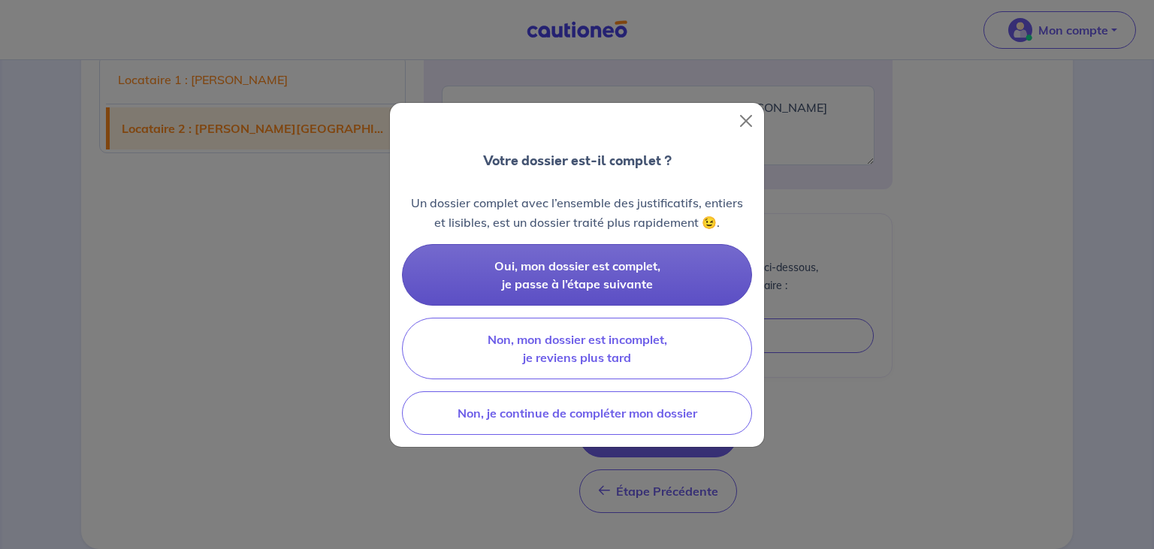
click at [563, 281] on span "Oui, mon dossier est complet, je passe à l’étape suivante" at bounding box center [577, 274] width 166 height 33
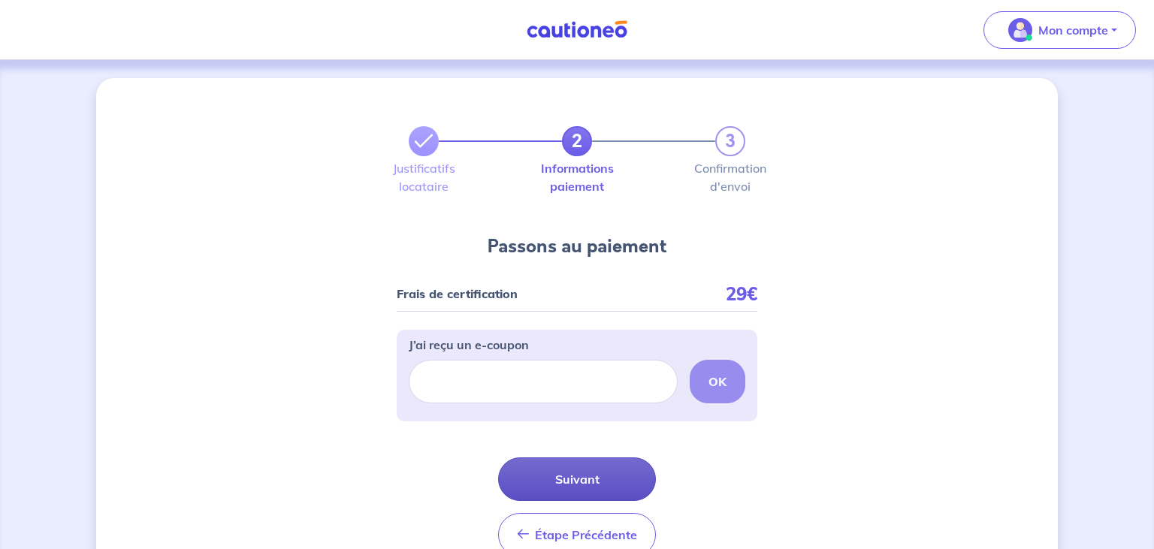
click at [576, 479] on button "Suivant" at bounding box center [577, 480] width 158 height 44
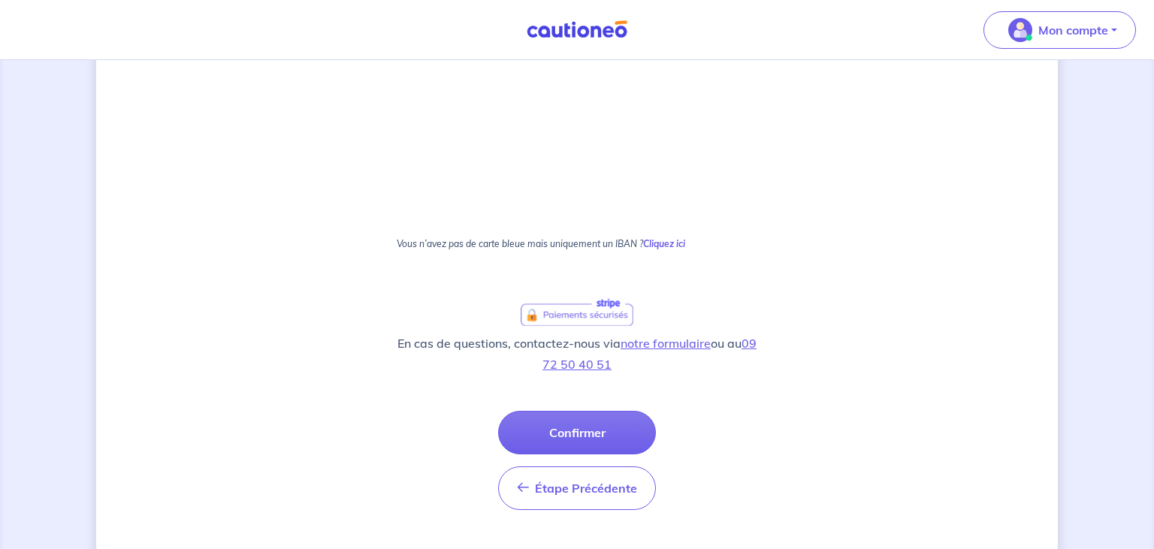
scroll to position [860, 0]
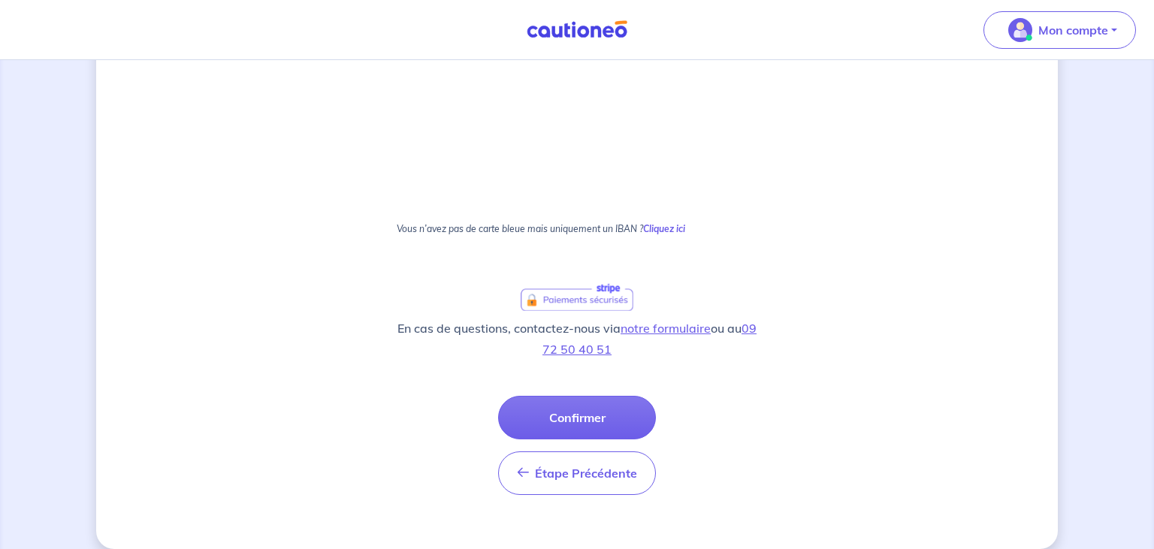
drag, startPoint x: 1147, startPoint y: 544, endPoint x: 620, endPoint y: 378, distance: 553.0
click at [588, 416] on button "Confirmer" at bounding box center [577, 418] width 158 height 44
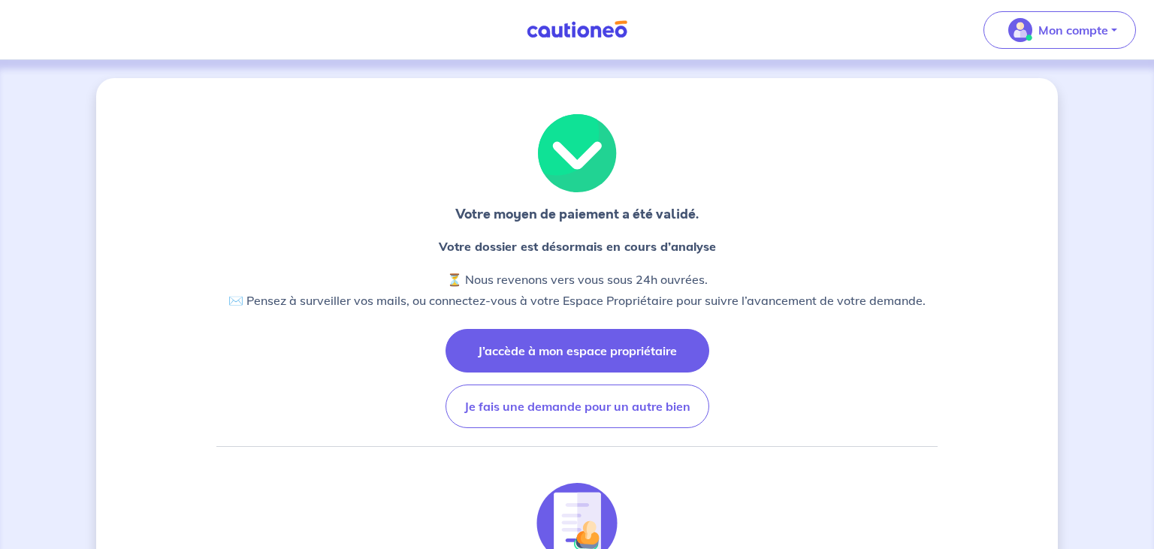
click at [597, 348] on button "J’accède à mon espace propriétaire" at bounding box center [578, 351] width 264 height 44
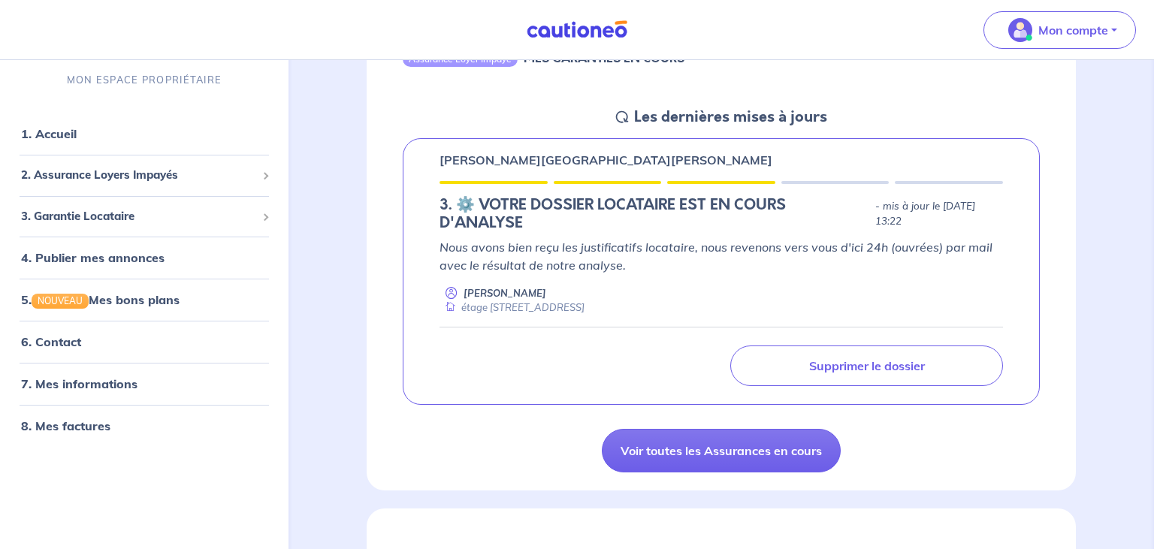
scroll to position [237, 0]
